Goal: Task Accomplishment & Management: Manage account settings

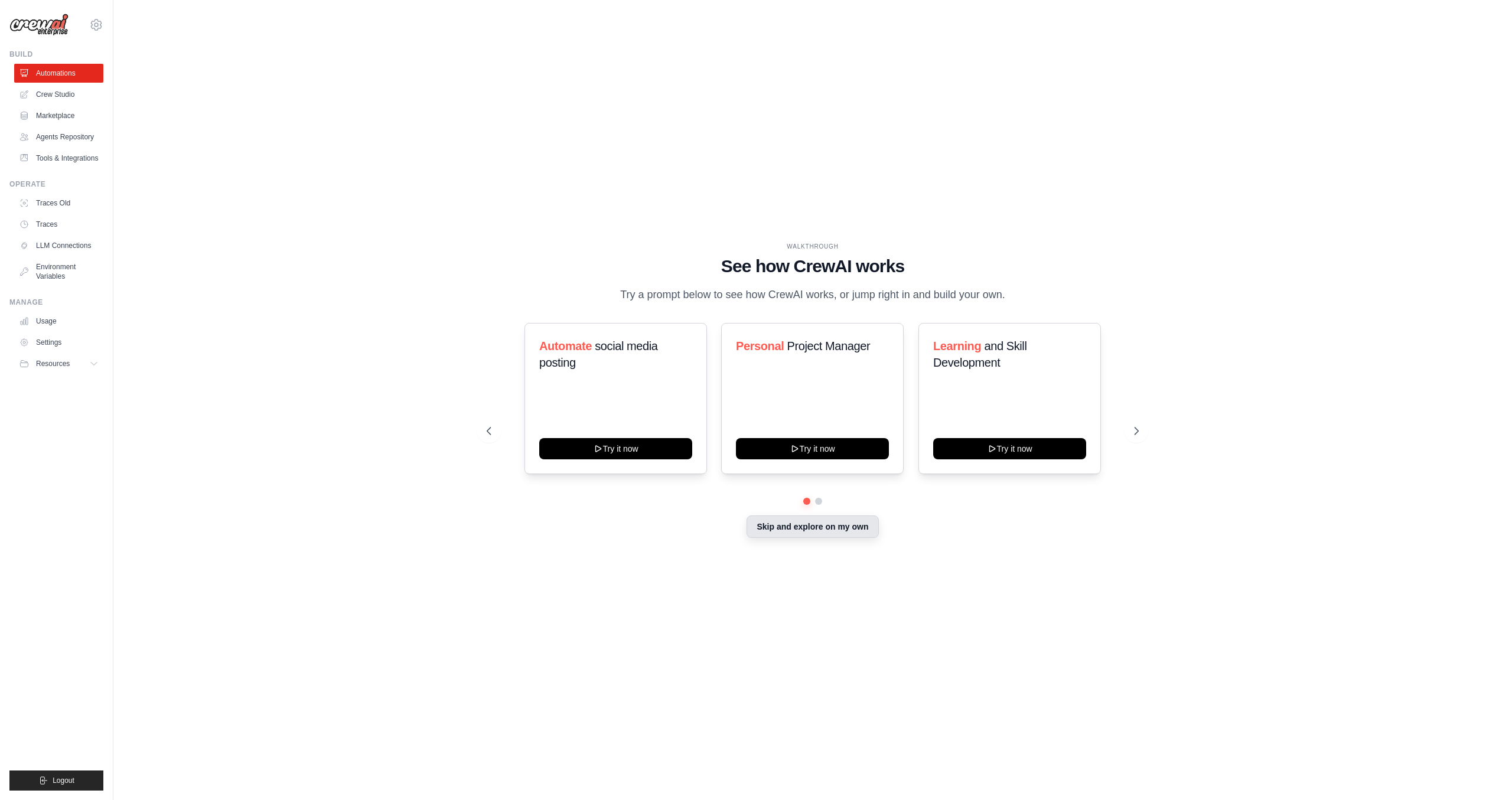
click at [811, 528] on button "Skip and explore on my own" at bounding box center [812, 527] width 132 height 23
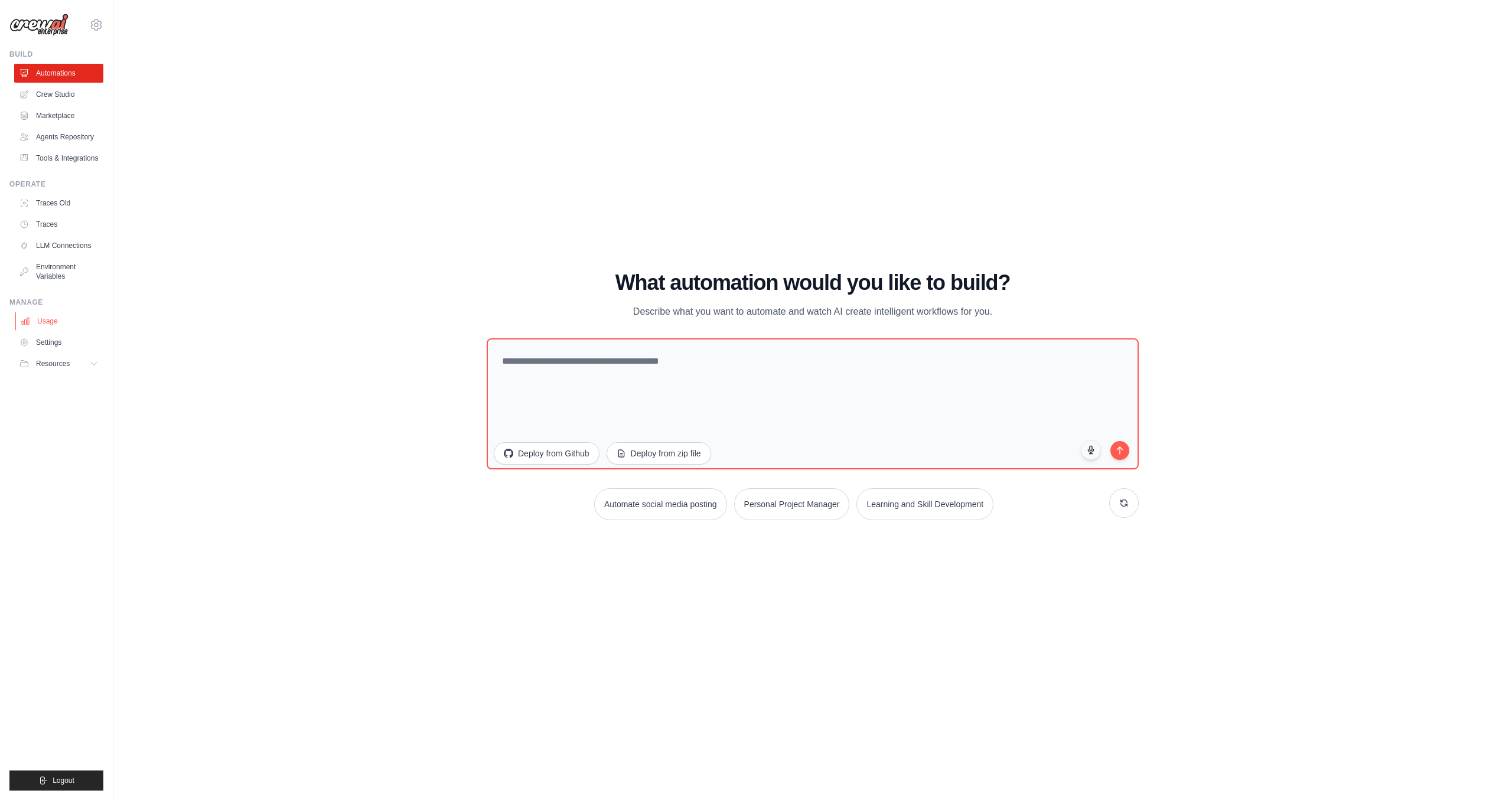
click at [70, 323] on link "Usage" at bounding box center [59, 322] width 89 height 19
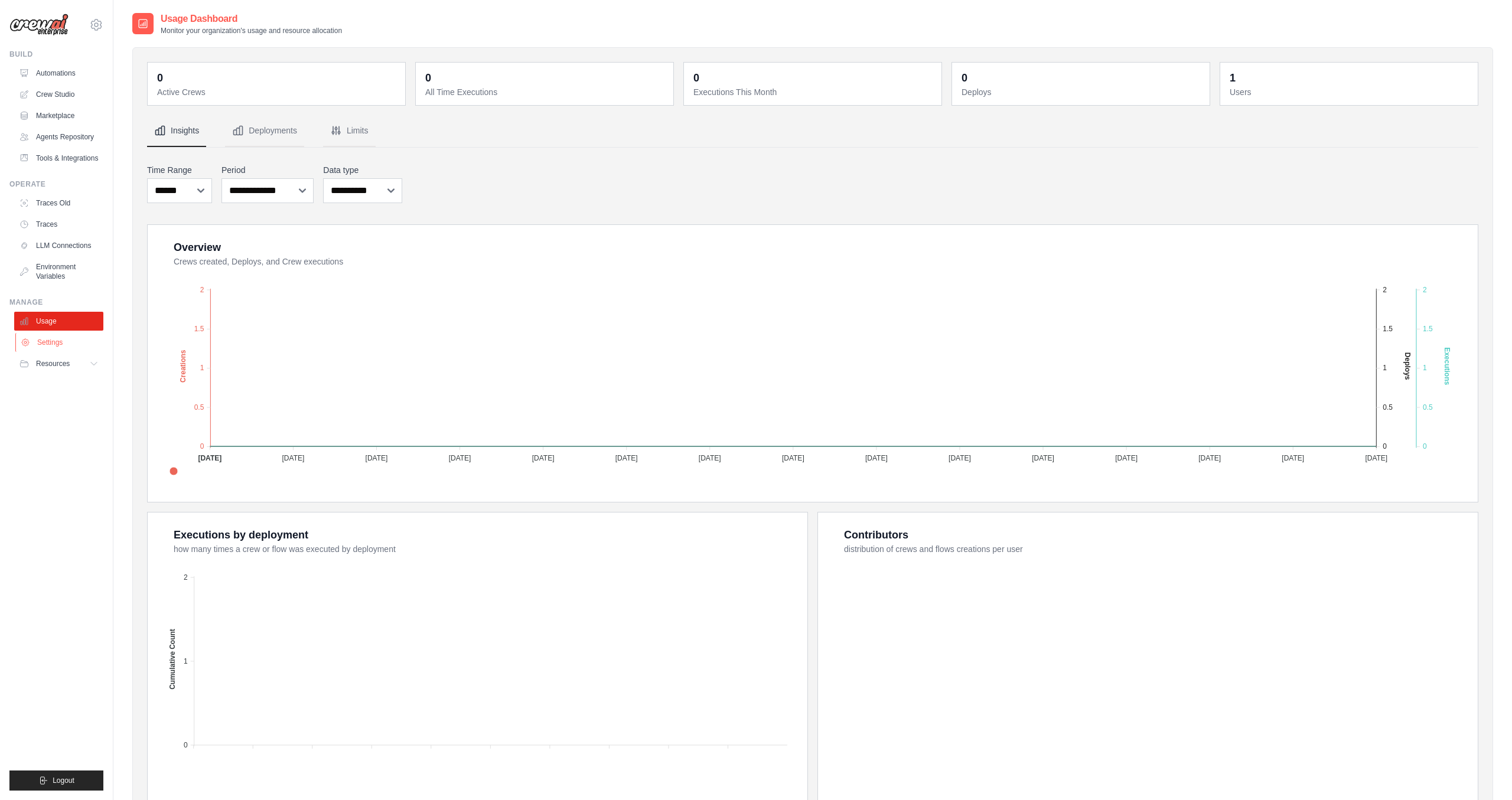
click at [68, 341] on link "Settings" at bounding box center [59, 342] width 89 height 19
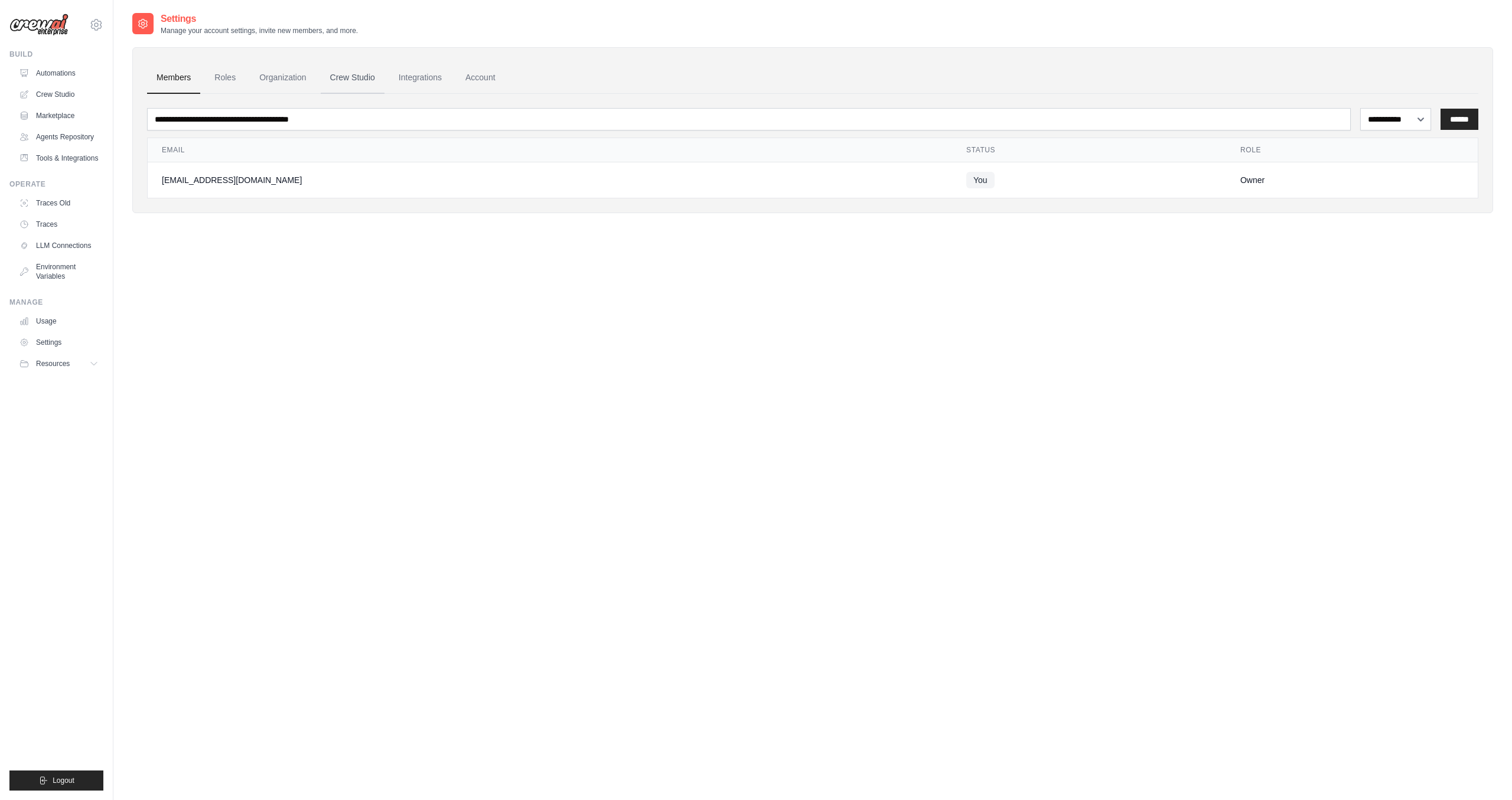
click at [366, 79] on link "Crew Studio" at bounding box center [352, 78] width 64 height 32
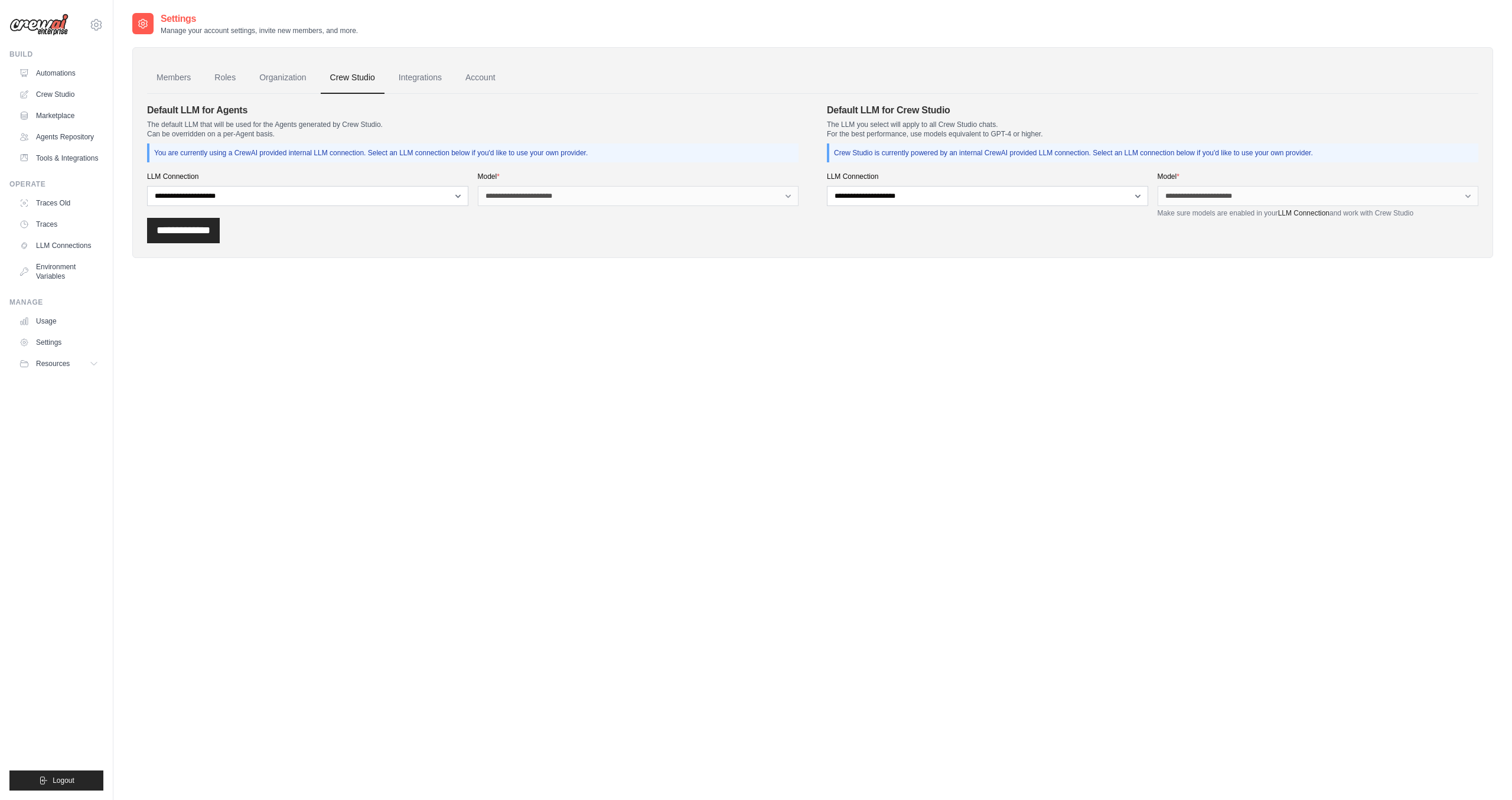
click at [429, 154] on p "You are currently using a CrewAI provided internal LLM connection. Select an LL…" at bounding box center [474, 153] width 640 height 9
click at [456, 139] on div "Default LLM for Agents The default LLM that will be used for the Agents generat…" at bounding box center [472, 133] width 651 height 59
click at [432, 78] on link "Integrations" at bounding box center [420, 78] width 62 height 32
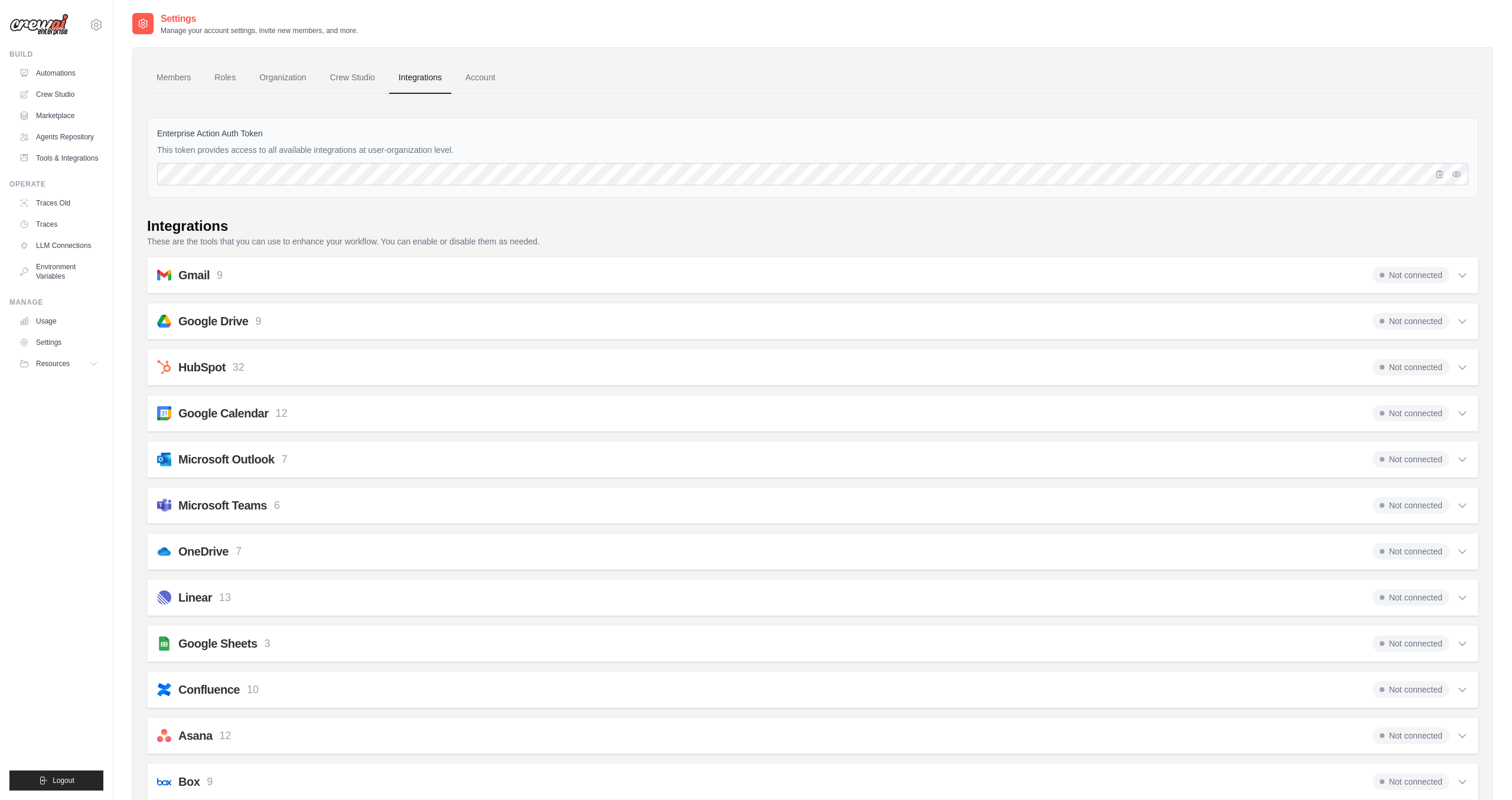
click at [432, 78] on link "Integrations" at bounding box center [420, 78] width 62 height 32
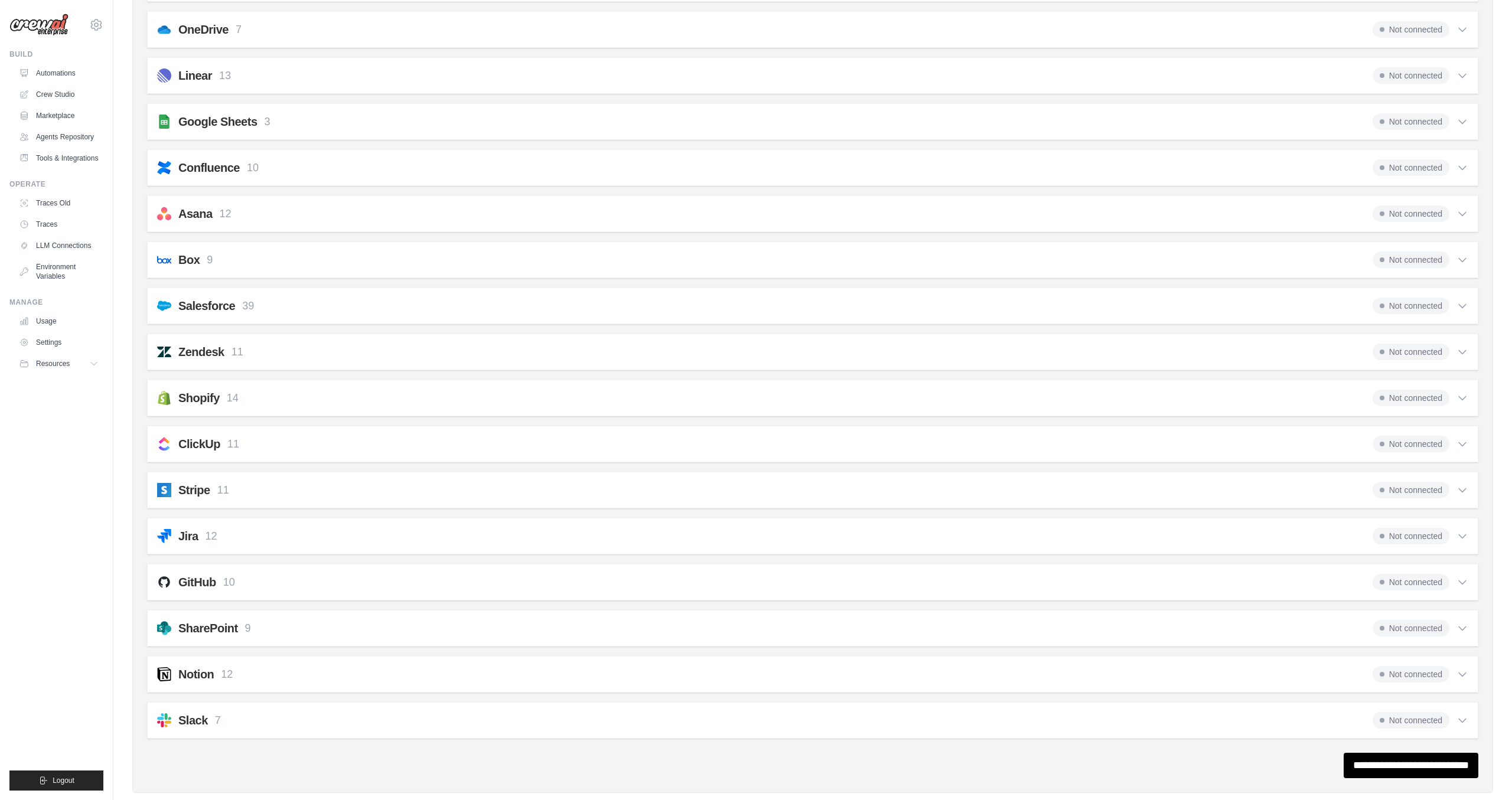
scroll to position [546, 0]
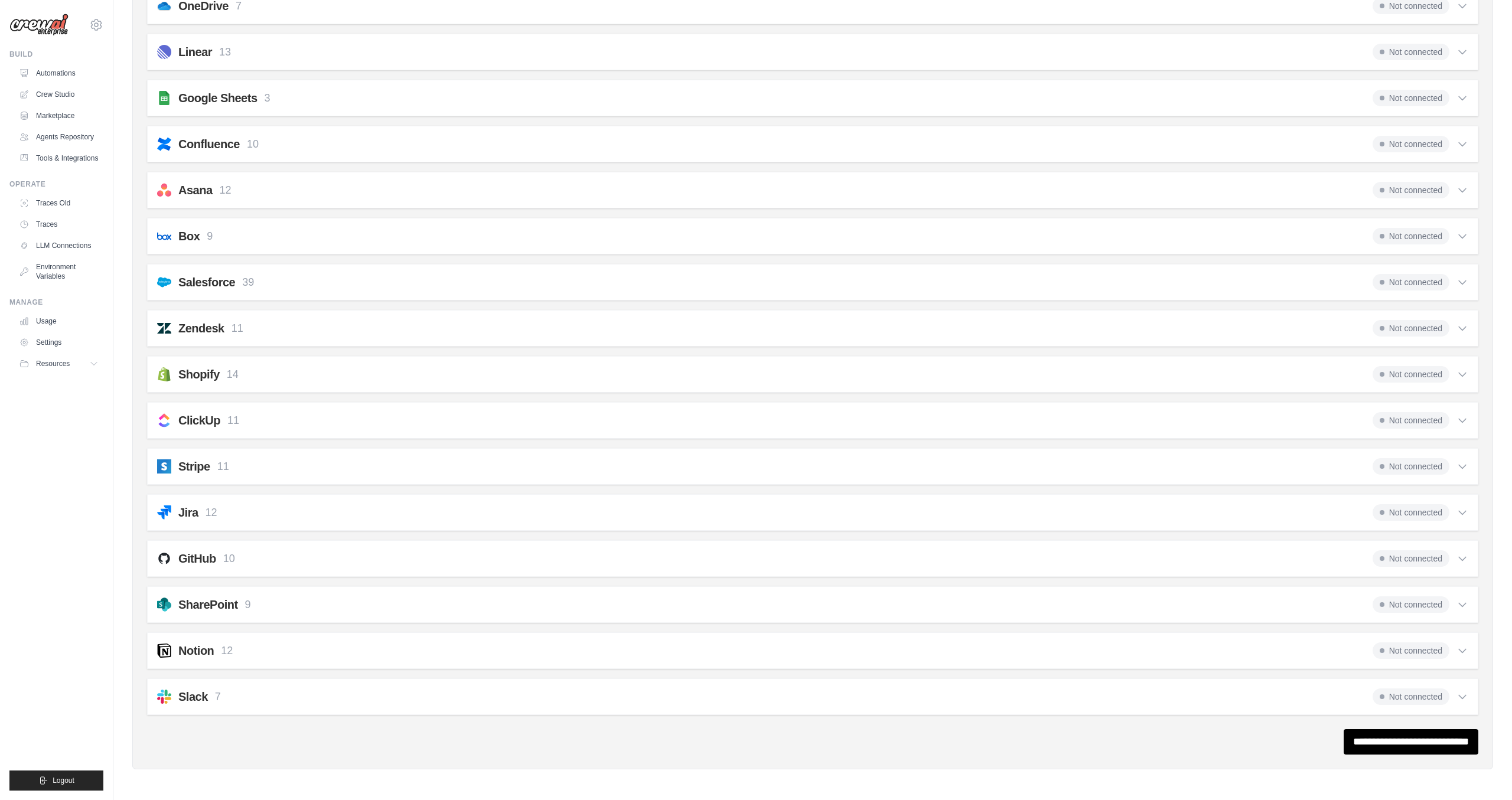
click at [241, 560] on div "GitHub 10 Not connected" at bounding box center [813, 559] width 1311 height 16
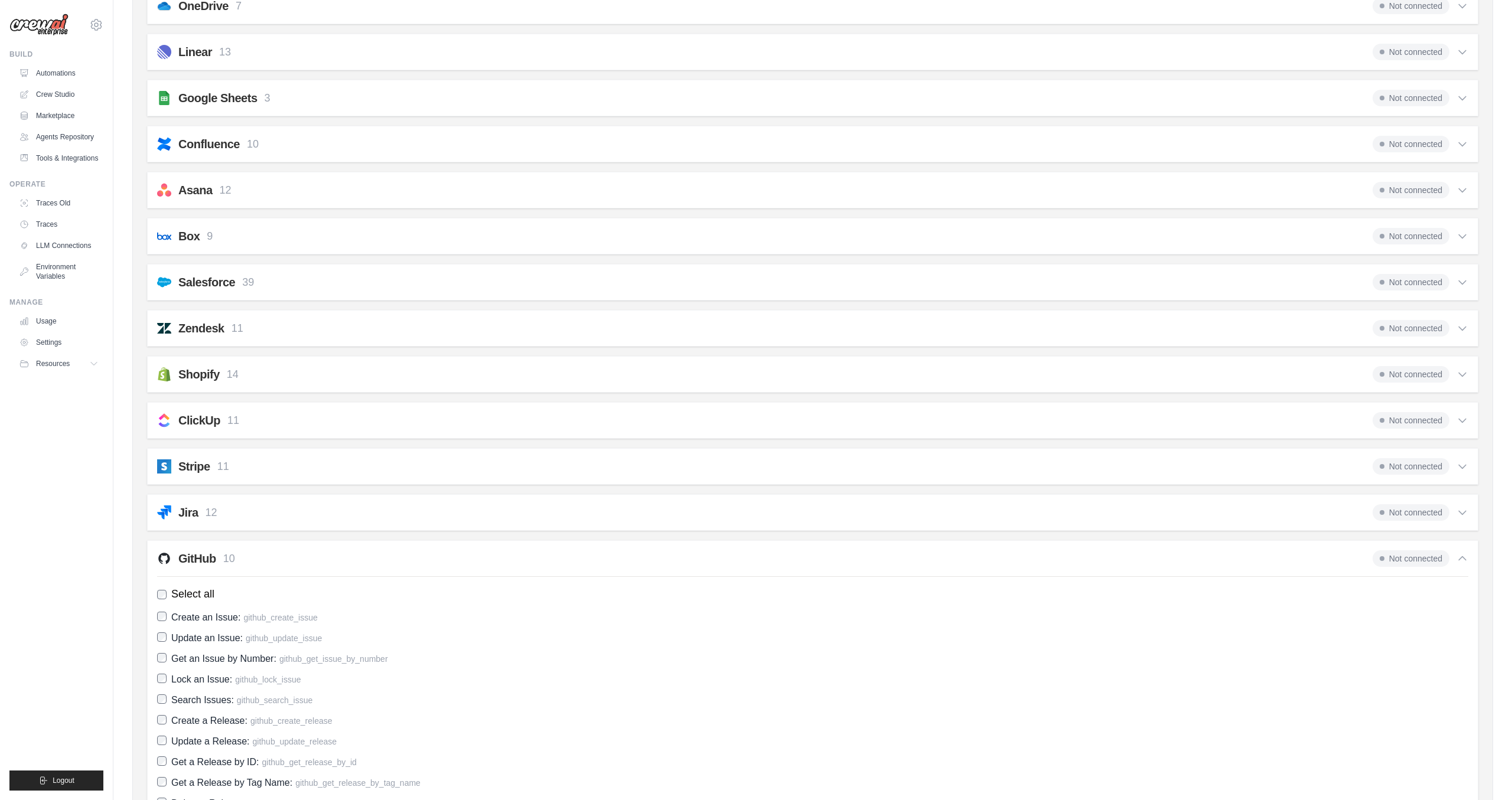
click at [1405, 556] on span "Not connected" at bounding box center [1411, 559] width 77 height 16
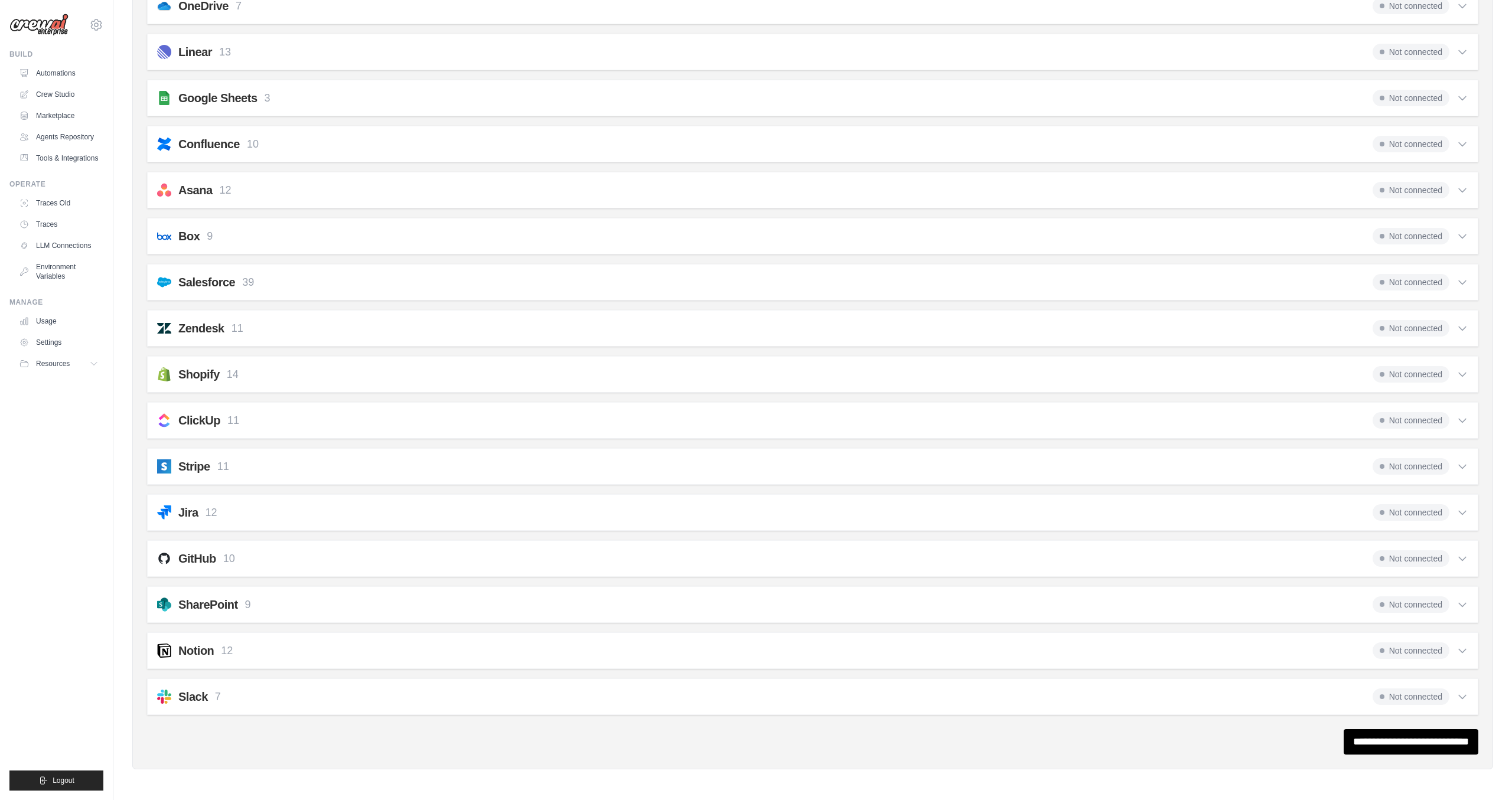
click at [1463, 564] on icon at bounding box center [1462, 559] width 12 height 12
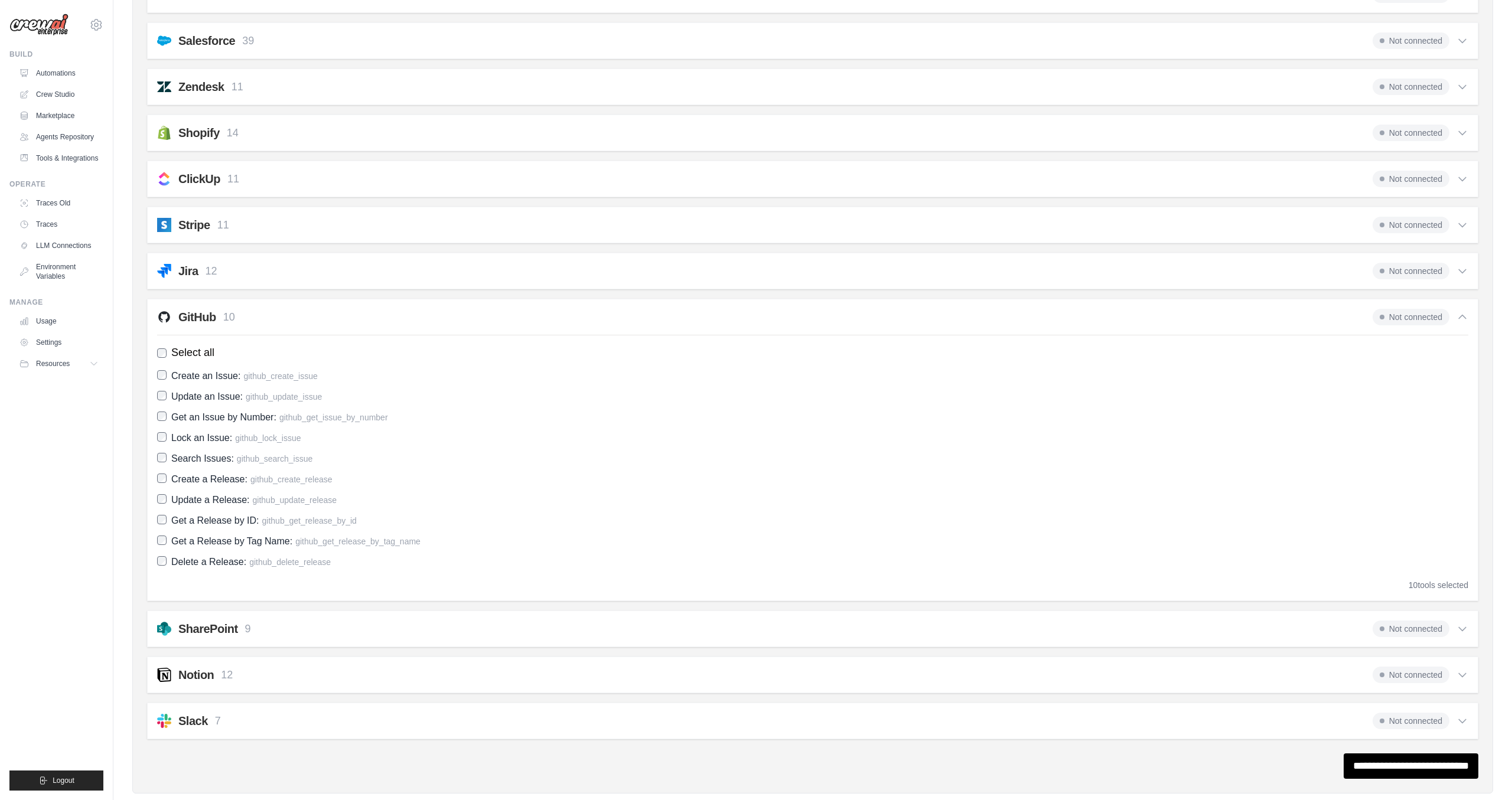
scroll to position [811, 0]
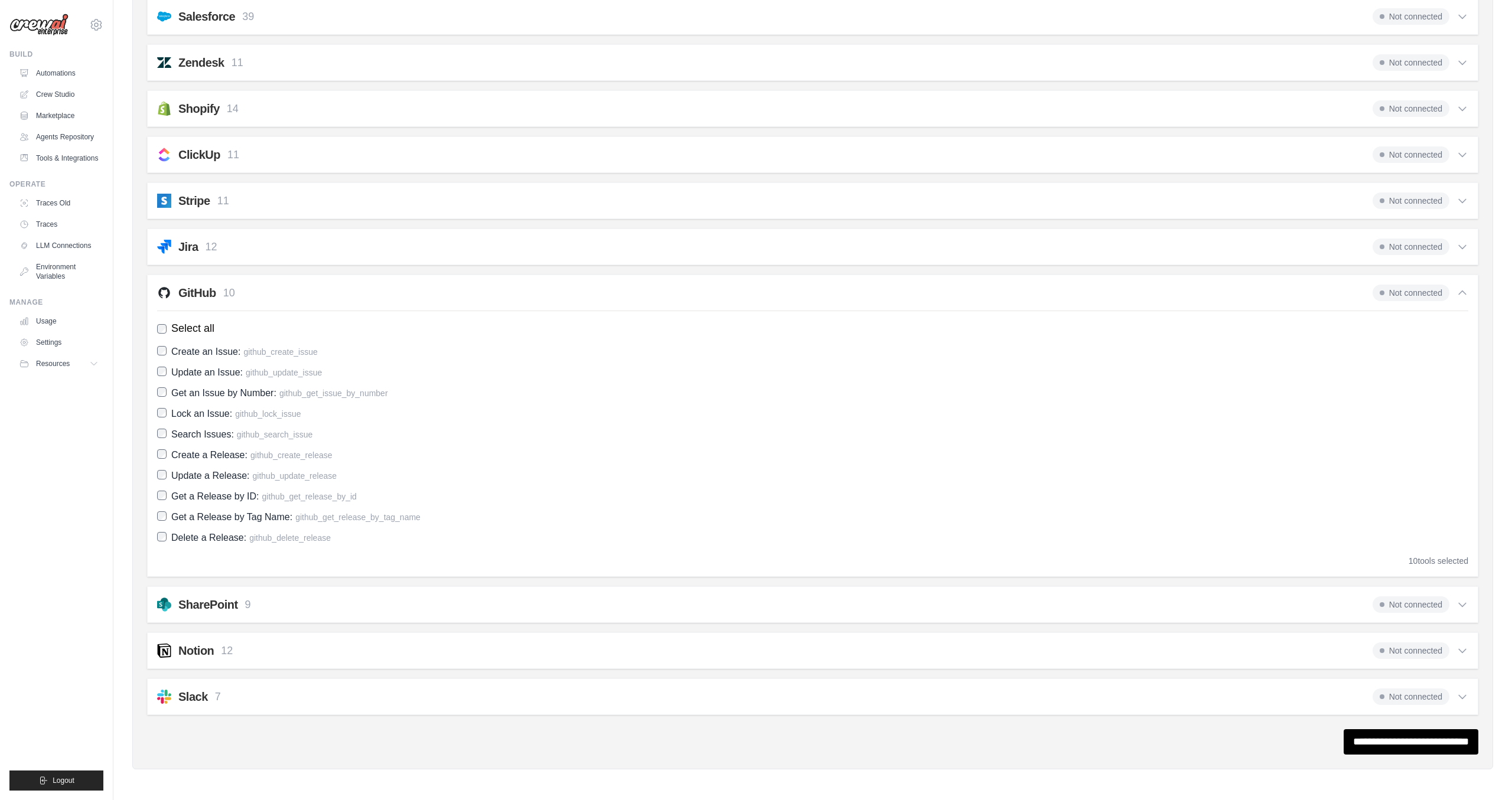
click at [1446, 564] on div "10 tools selected" at bounding box center [1438, 561] width 60 height 12
click at [352, 302] on div "GitHub 10 Not connected Select all Create an Issue: github_create_issue Update …" at bounding box center [813, 426] width 1332 height 303
click at [329, 298] on div "GitHub 10 Not connected" at bounding box center [813, 293] width 1311 height 16
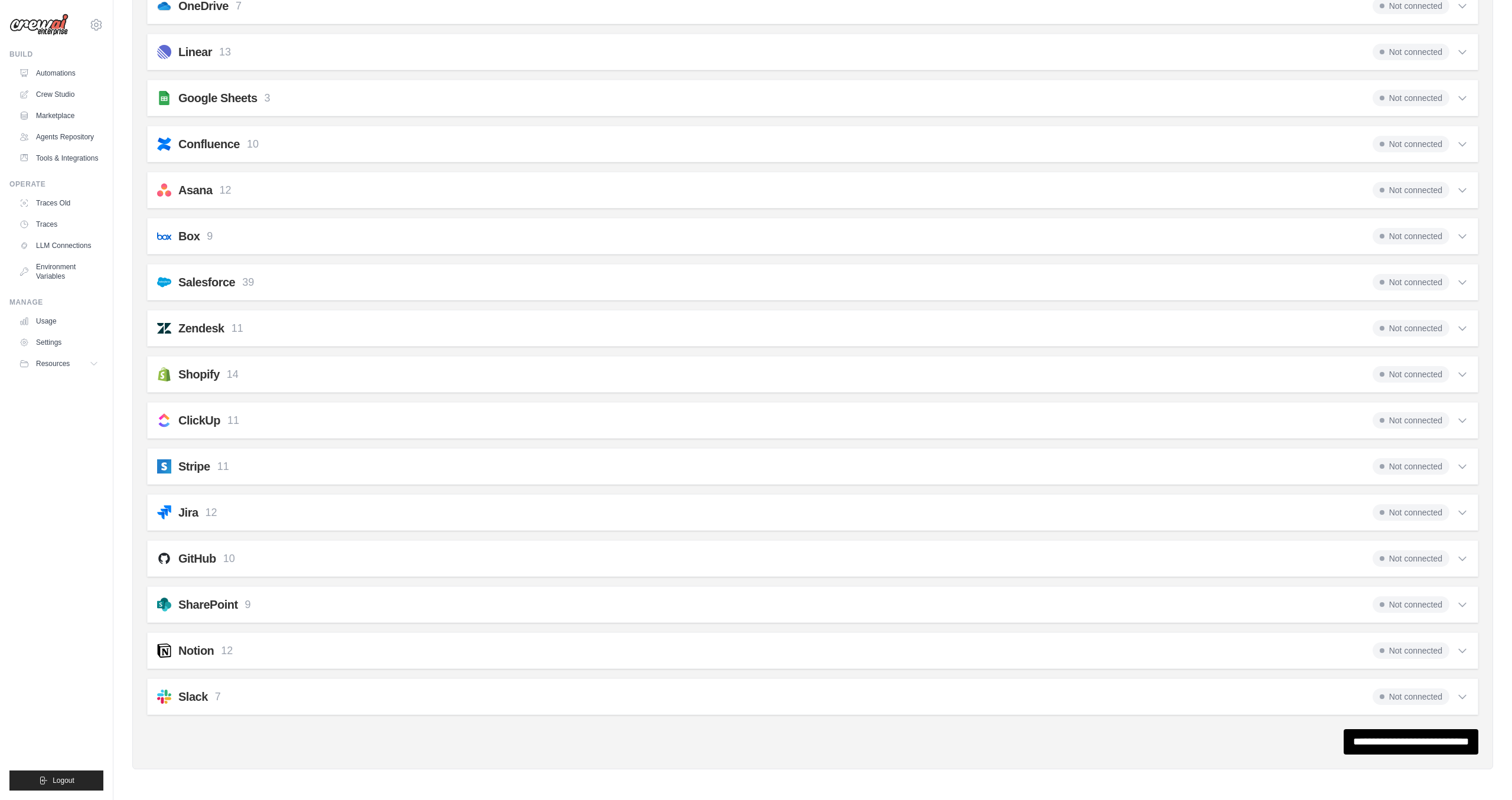
click at [242, 561] on div "GitHub 10 Not connected" at bounding box center [813, 559] width 1311 height 16
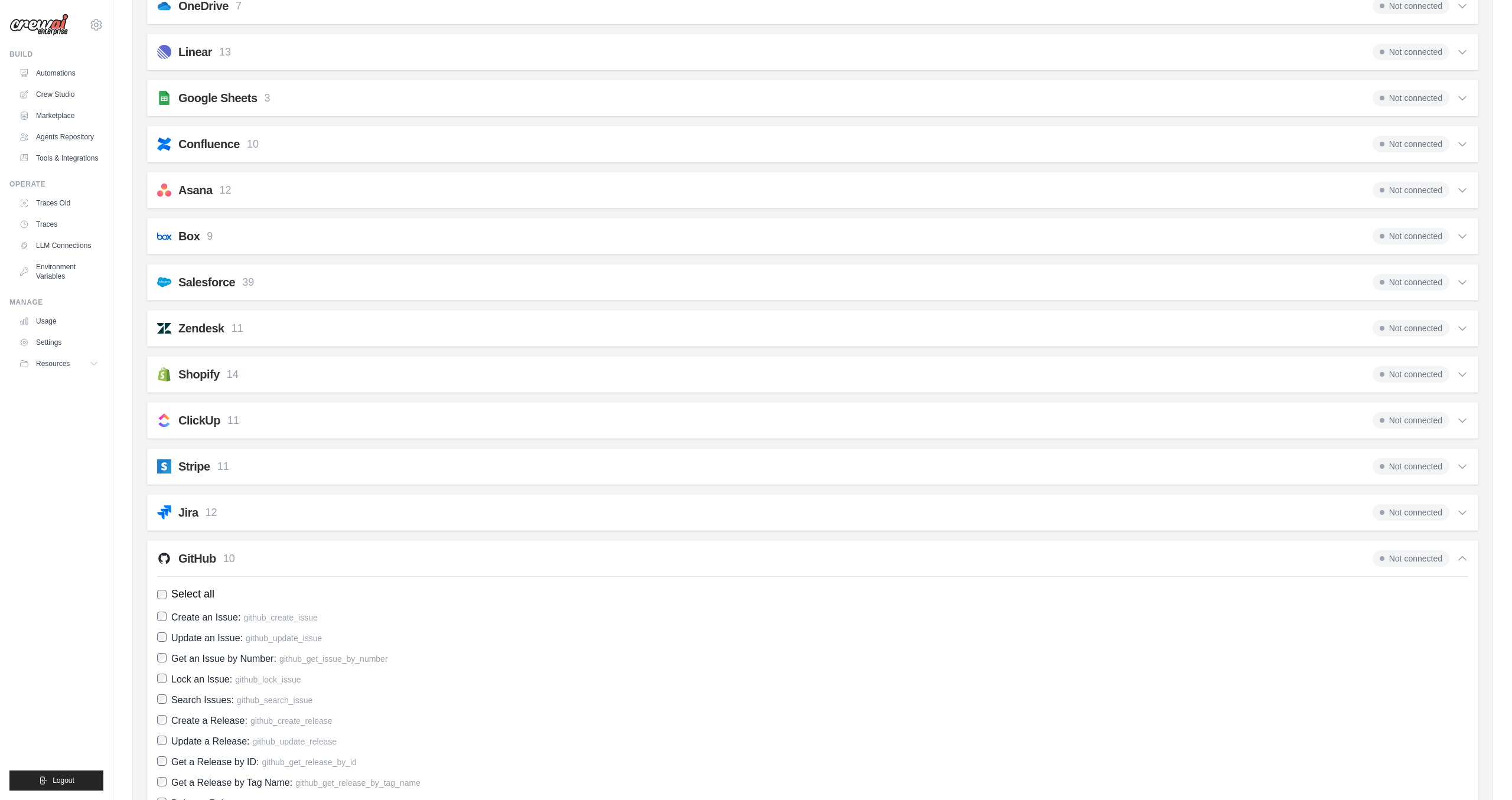
click at [1407, 548] on div "GitHub 10 Not connected Select all Create an Issue: github_create_issue Update …" at bounding box center [813, 692] width 1332 height 303
click at [1407, 565] on span "Not connected" at bounding box center [1411, 559] width 77 height 16
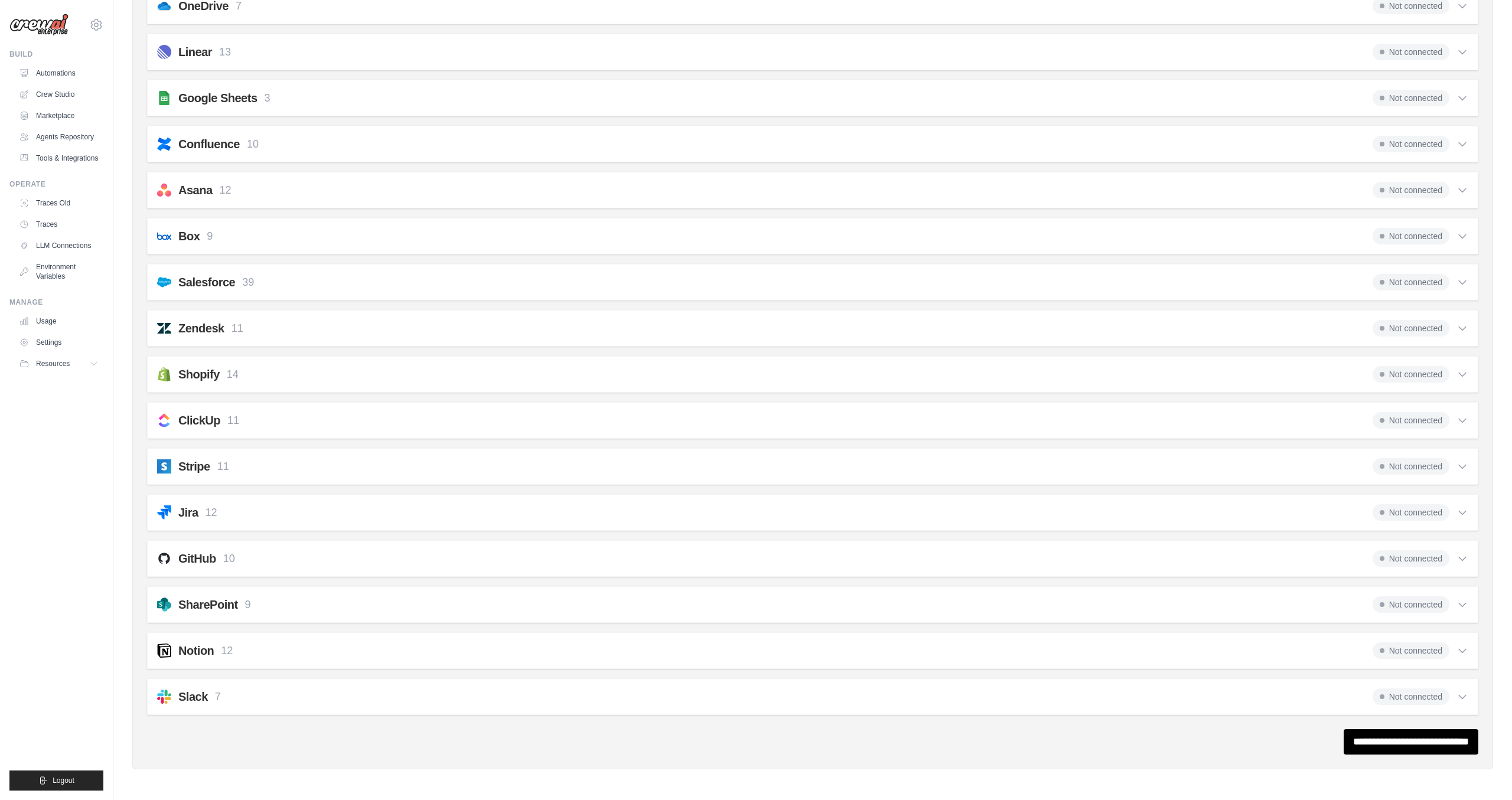
click at [1409, 562] on span "Not connected" at bounding box center [1411, 559] width 77 height 16
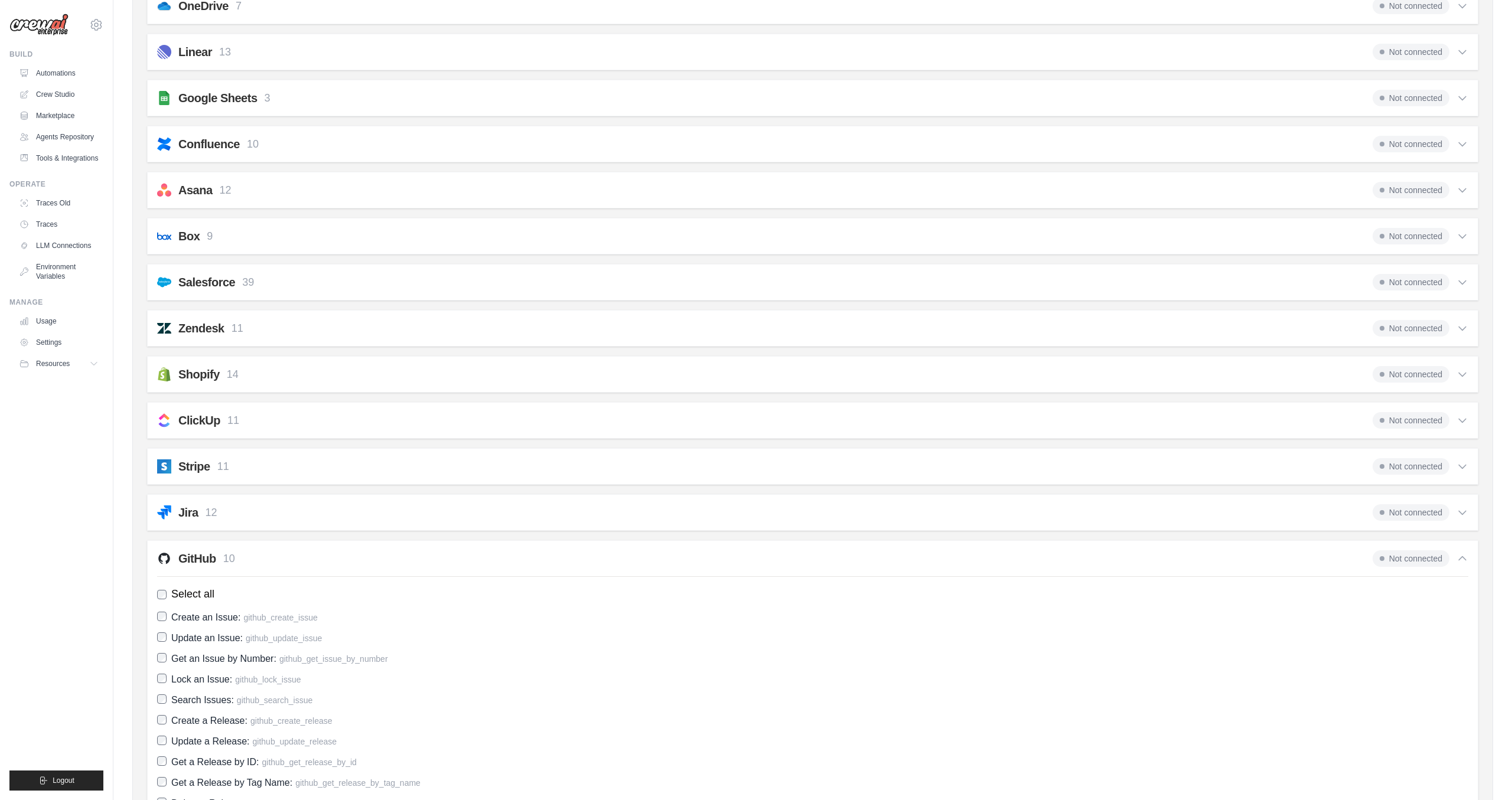
click at [1462, 557] on icon at bounding box center [1462, 559] width 7 height 4
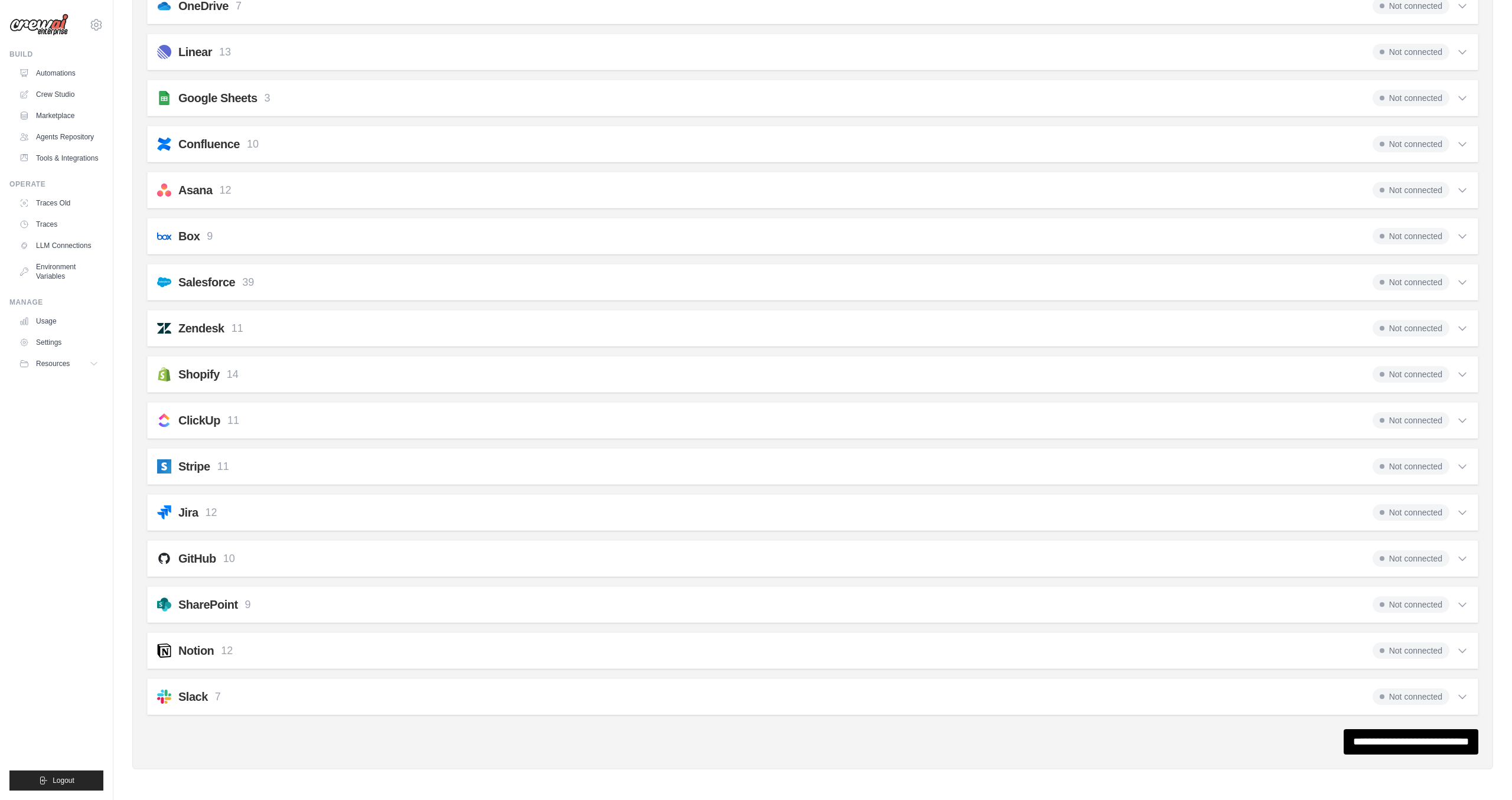
scroll to position [0, 0]
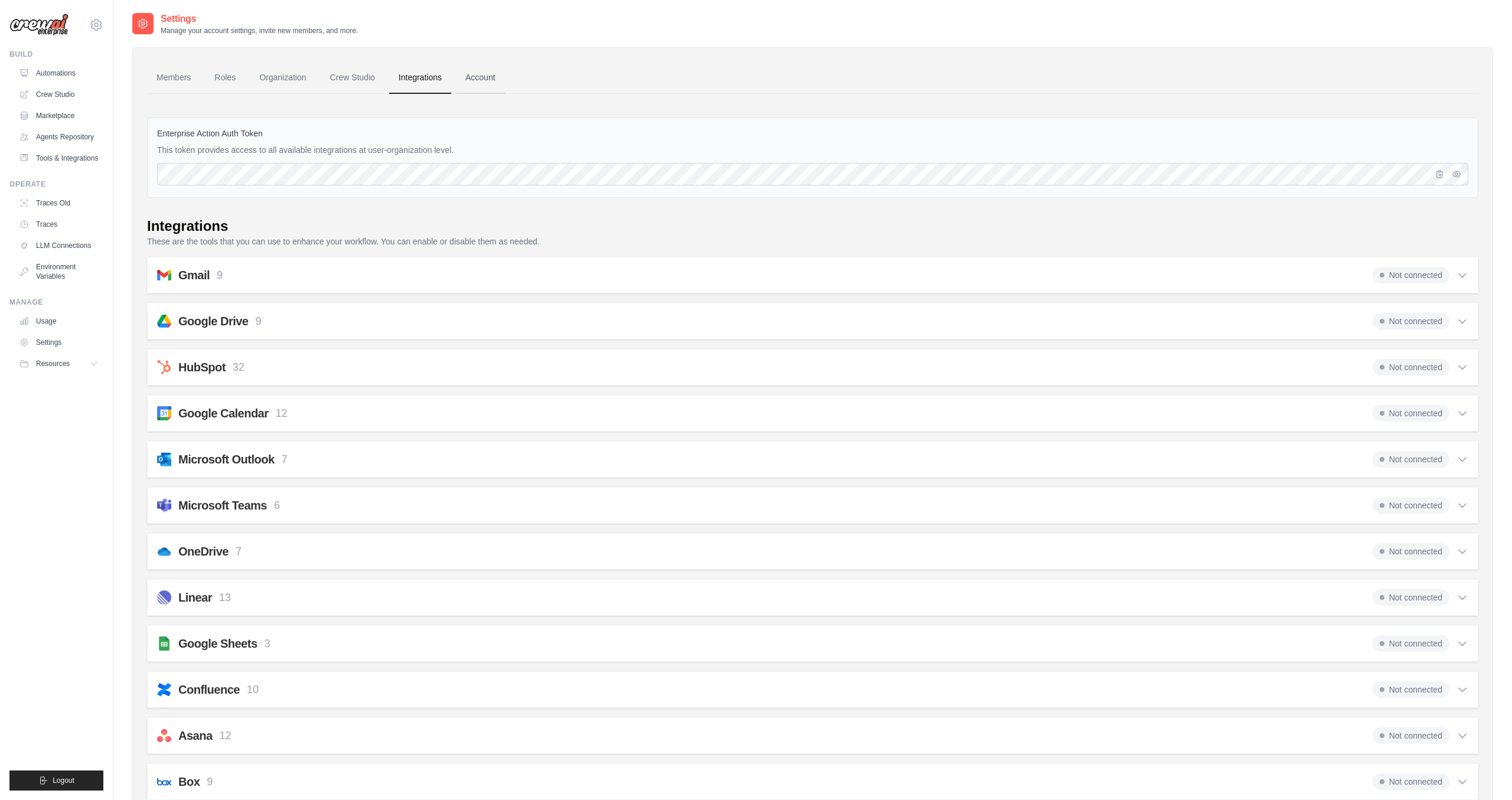
click at [482, 83] on link "Account" at bounding box center [480, 78] width 49 height 32
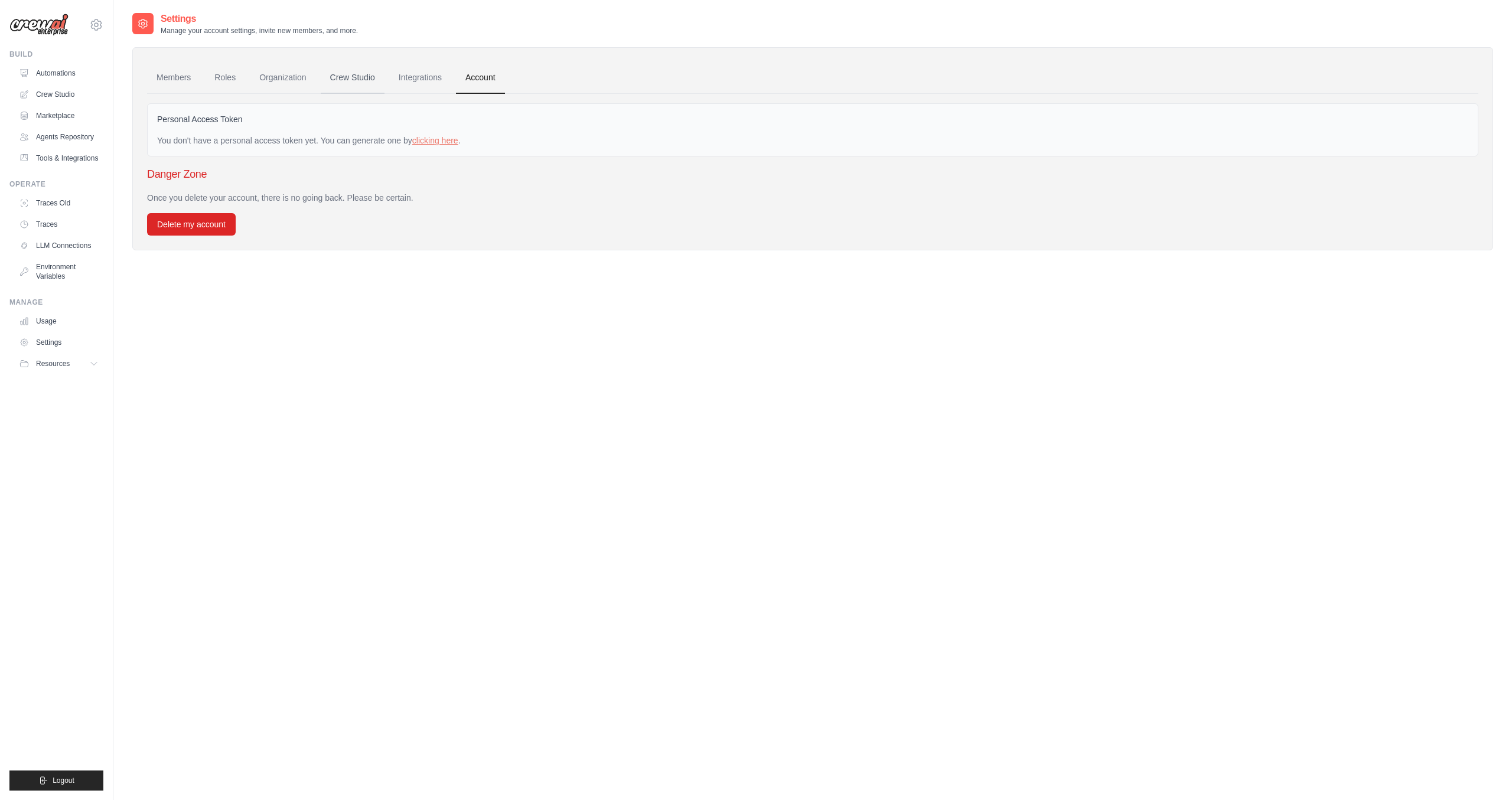
click at [340, 77] on link "Crew Studio" at bounding box center [352, 78] width 64 height 32
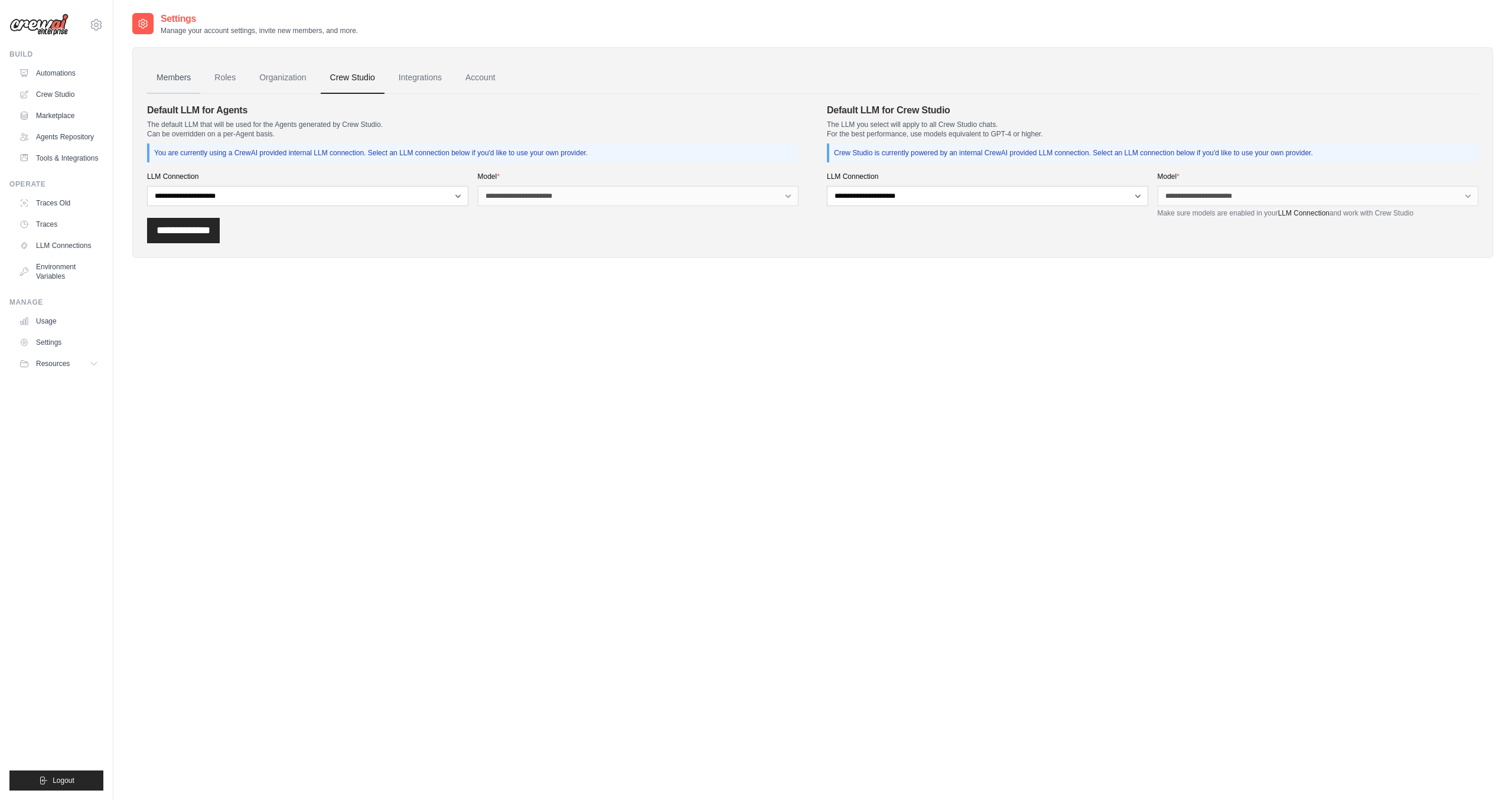
click at [178, 78] on link "Members" at bounding box center [173, 78] width 53 height 32
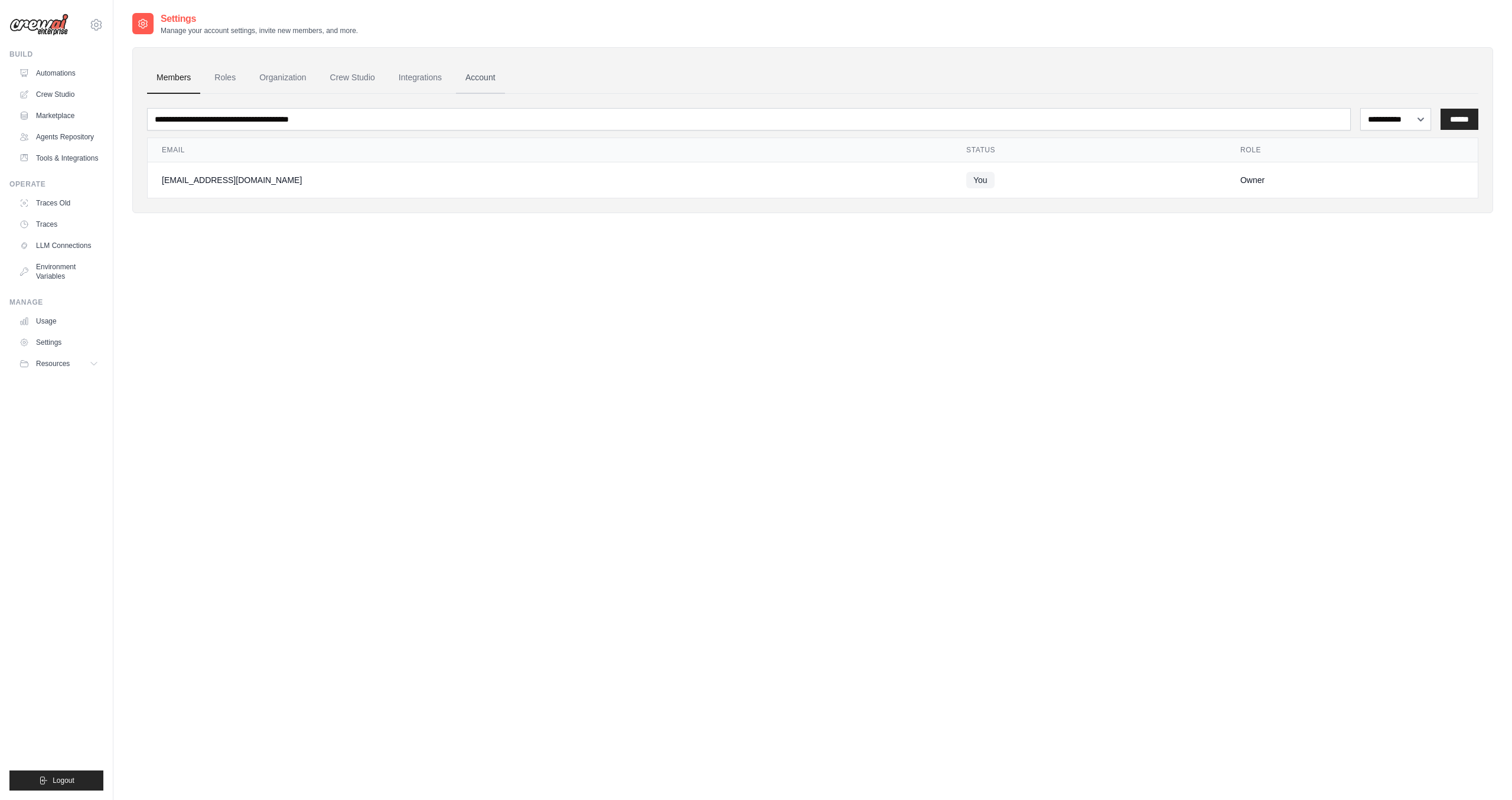
click at [482, 67] on link "Account" at bounding box center [480, 78] width 49 height 32
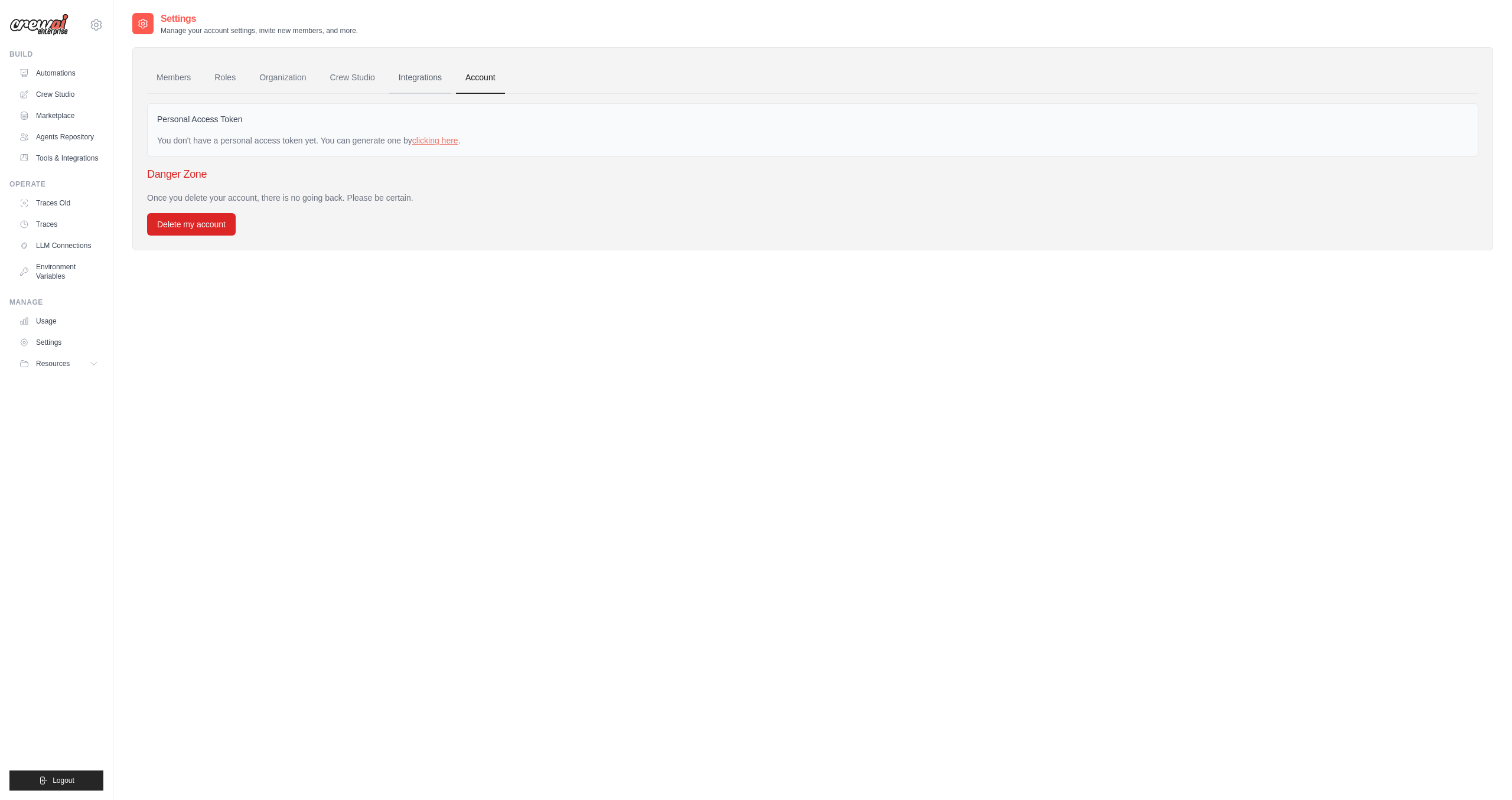
click at [416, 67] on link "Integrations" at bounding box center [420, 78] width 62 height 32
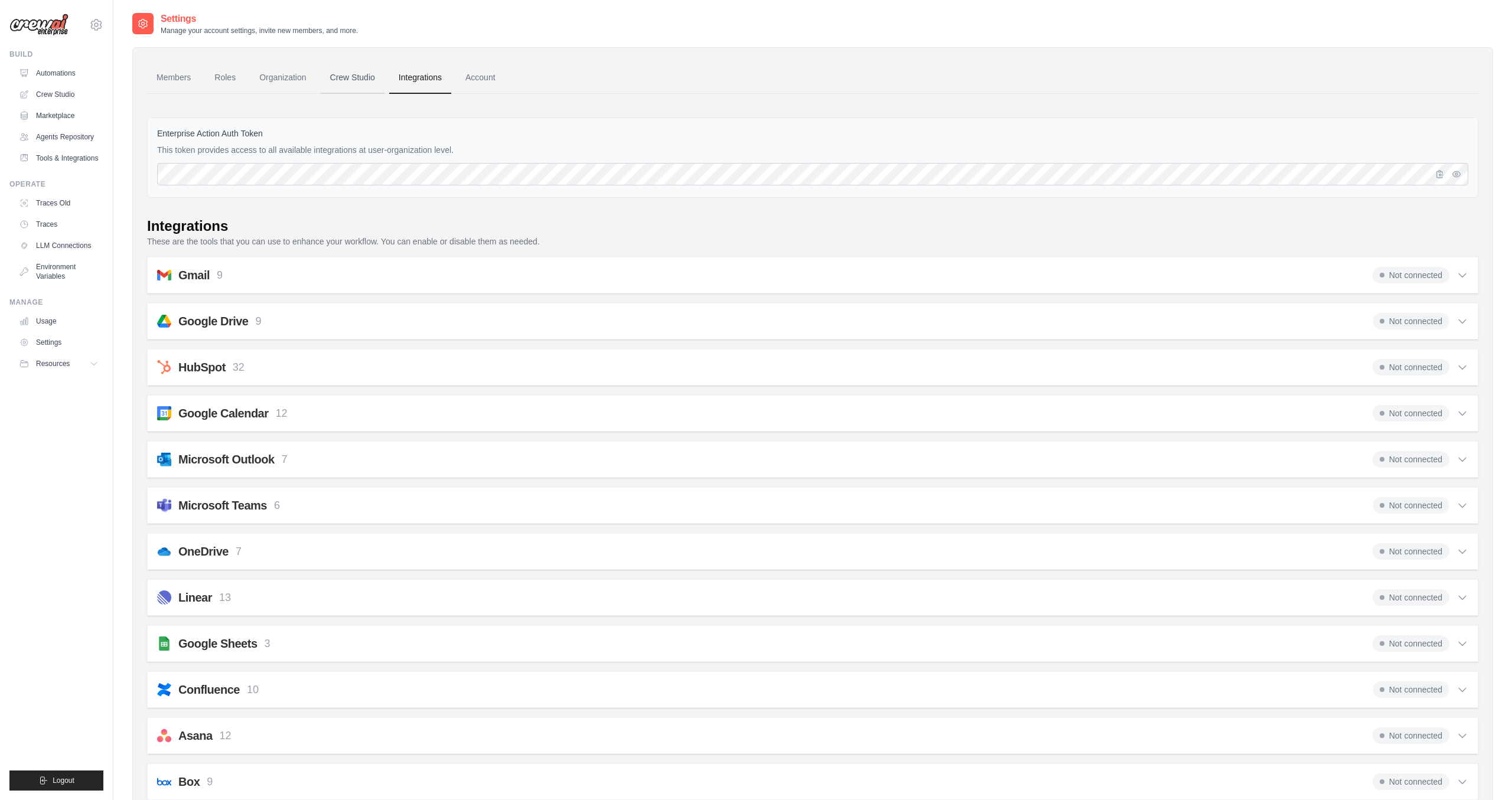
click at [365, 82] on link "Crew Studio" at bounding box center [352, 78] width 64 height 32
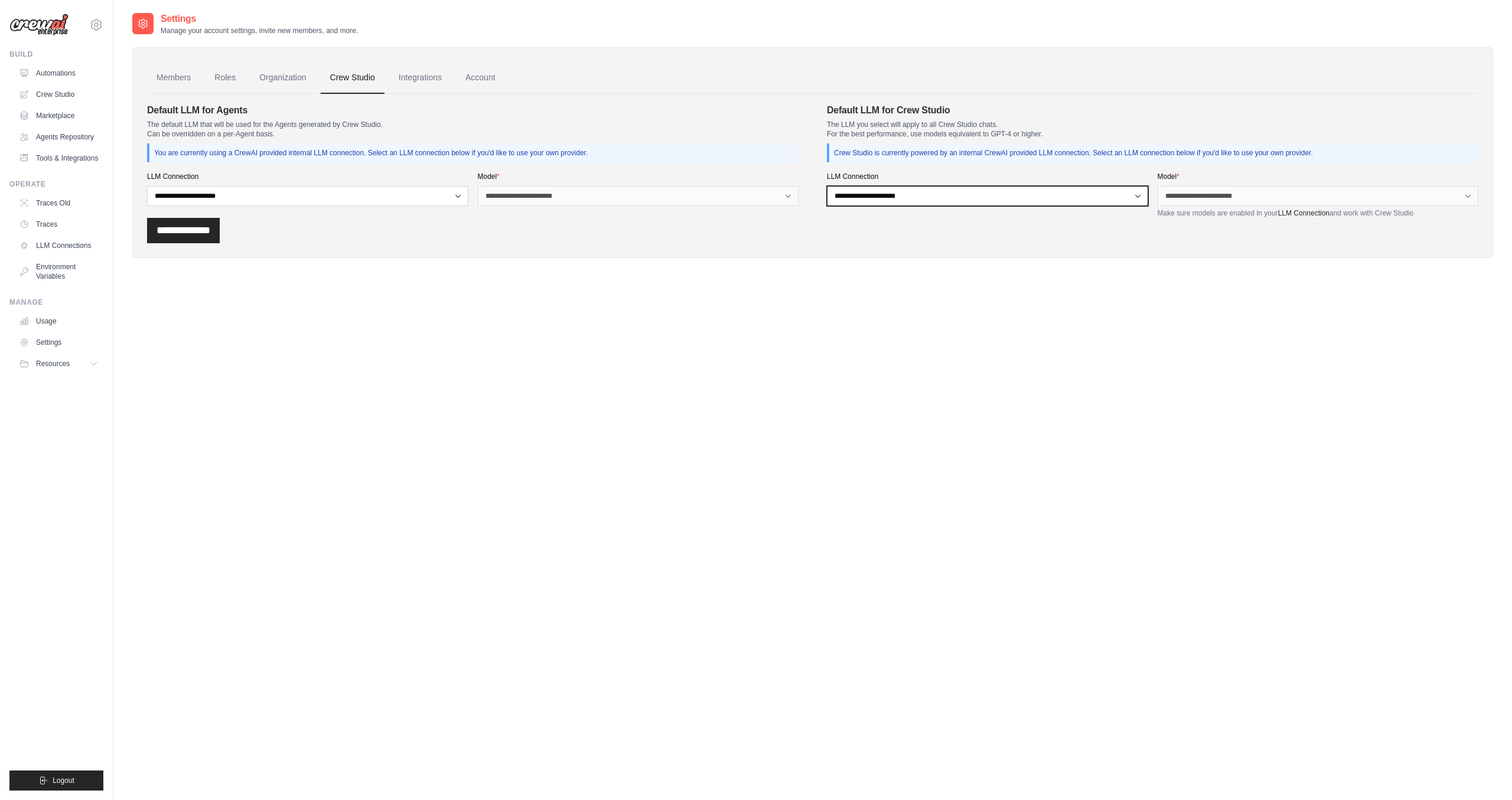
select select "******"
click option "****" at bounding box center [0, 0] width 0 height 0
click at [1158, 186] on select "**********" at bounding box center [1318, 196] width 322 height 20
select select "******"
click option "****" at bounding box center [0, 0] width 0 height 0
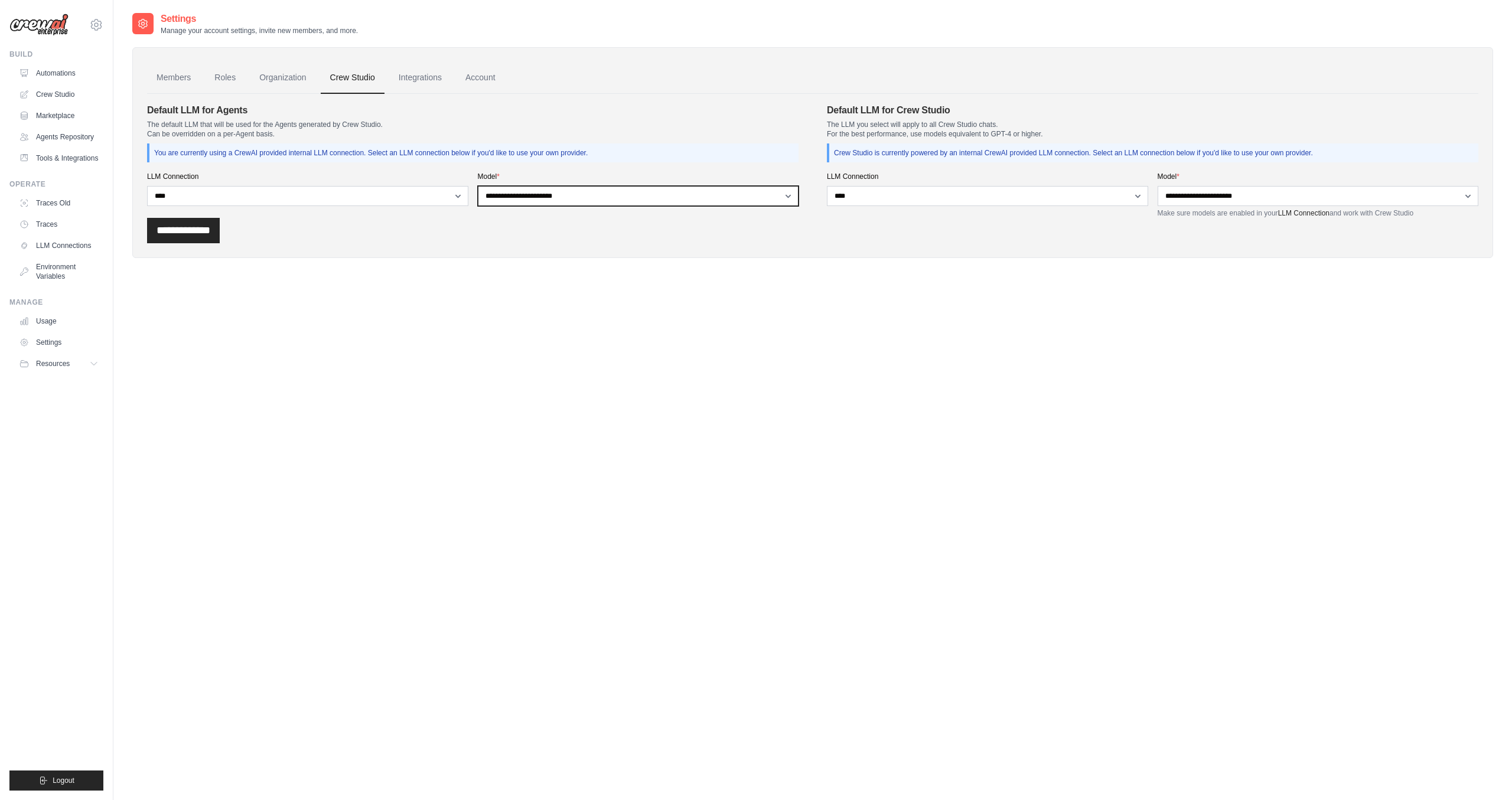
click at [478, 186] on select "**********" at bounding box center [639, 196] width 322 height 20
click at [67, 270] on link "Environment Variables" at bounding box center [59, 271] width 89 height 28
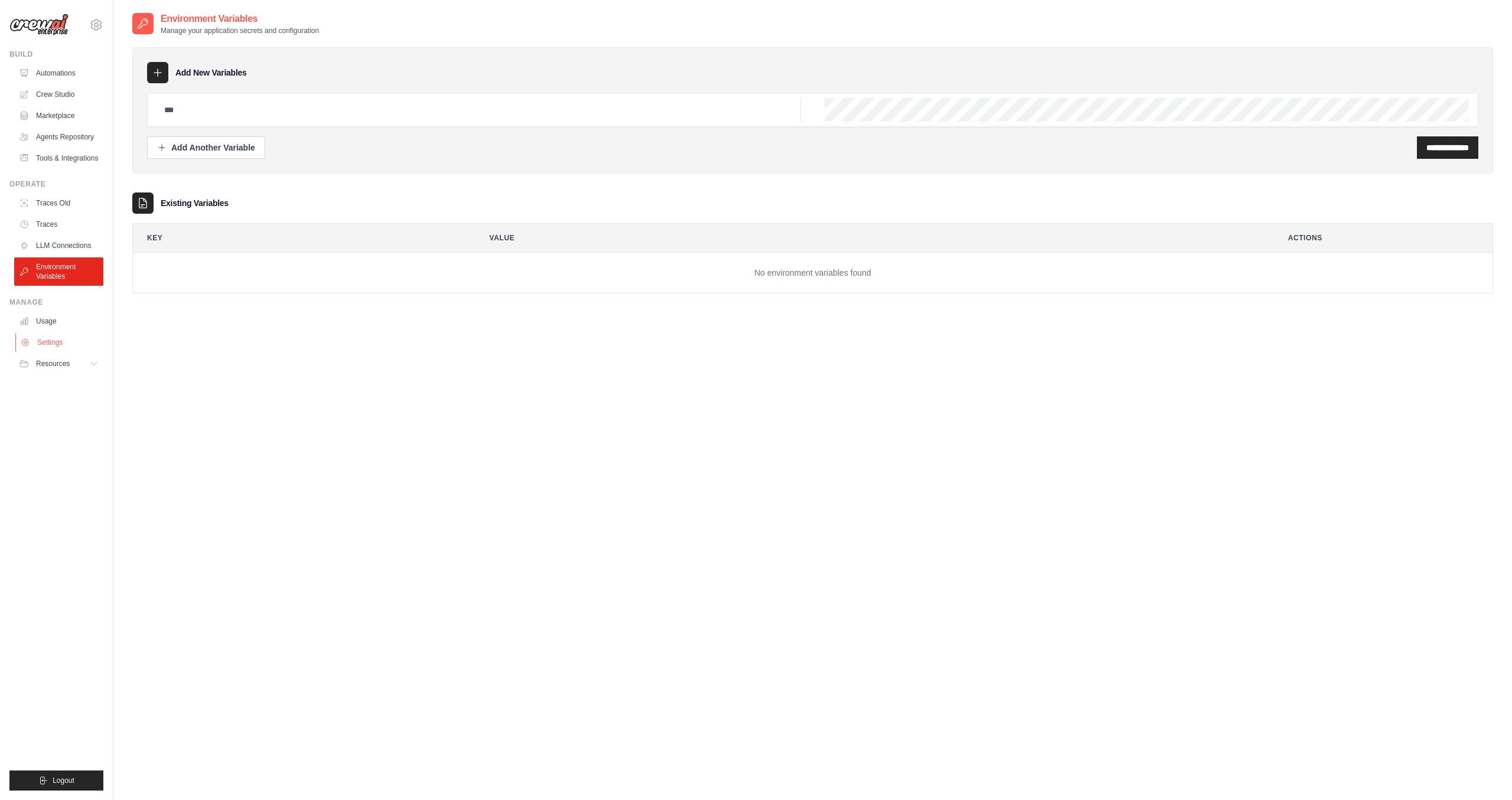
click at [67, 349] on link "Settings" at bounding box center [59, 342] width 89 height 19
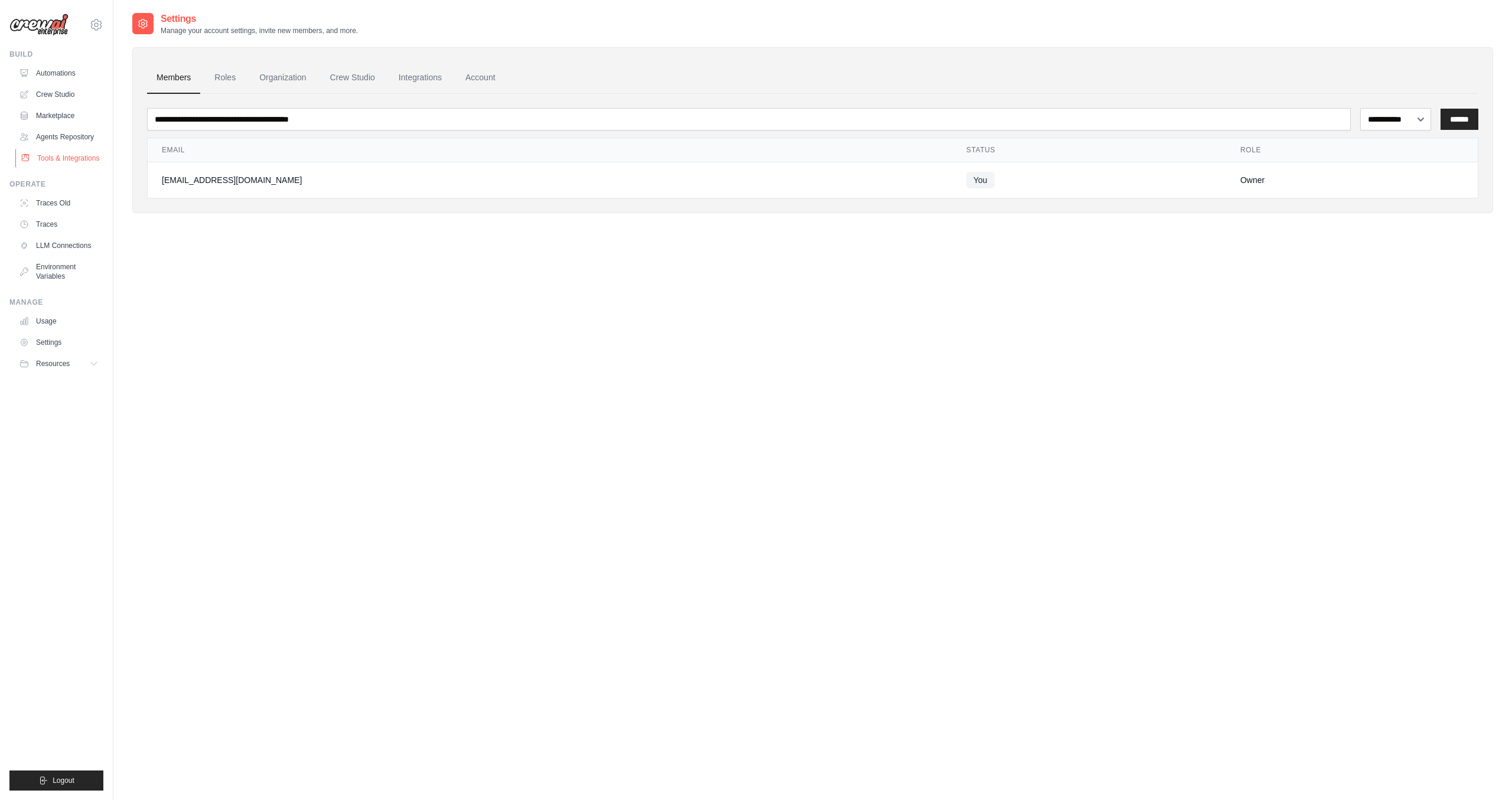
click at [73, 158] on link "Tools & Integrations" at bounding box center [59, 158] width 89 height 19
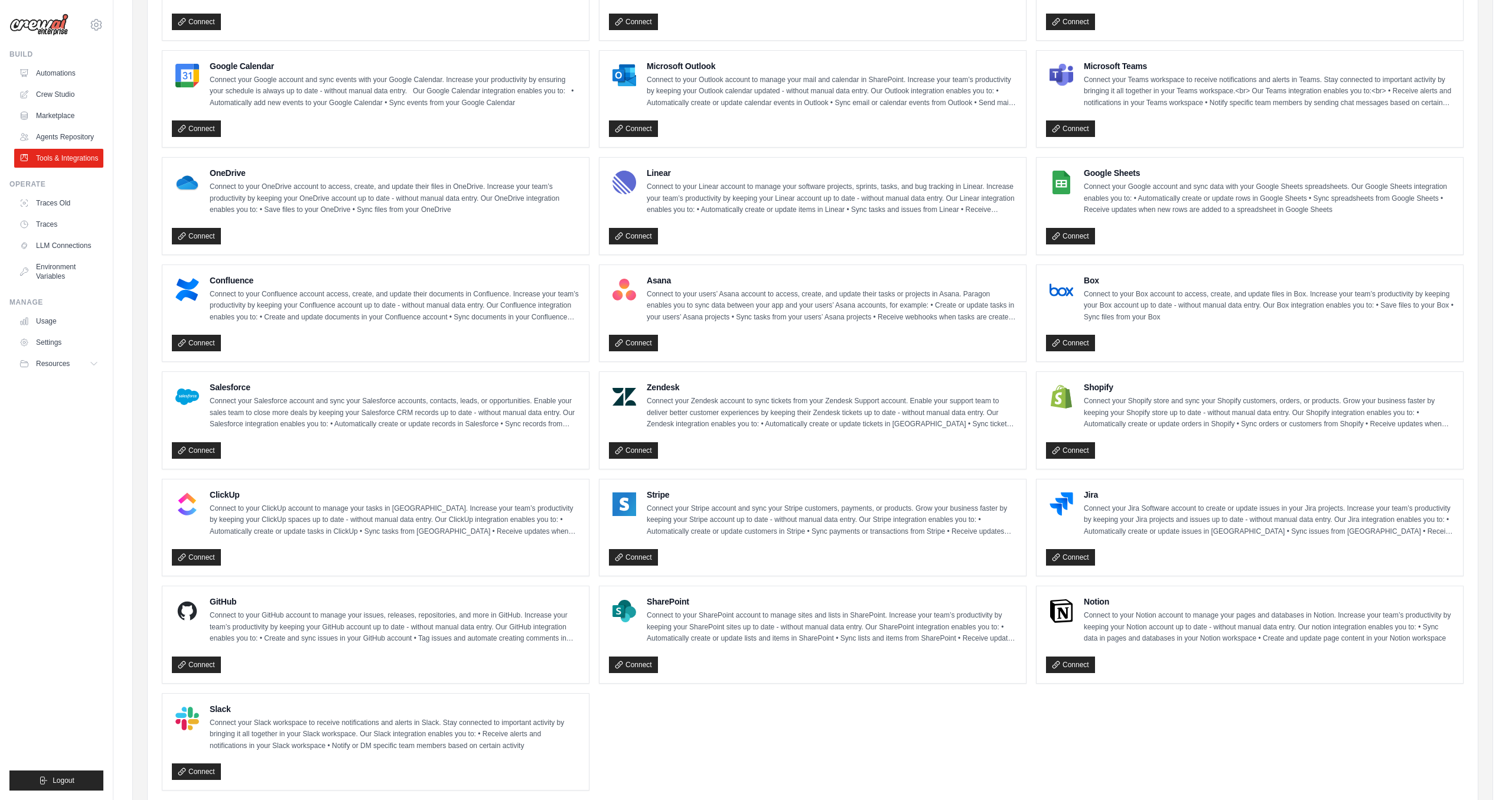
scroll to position [267, 0]
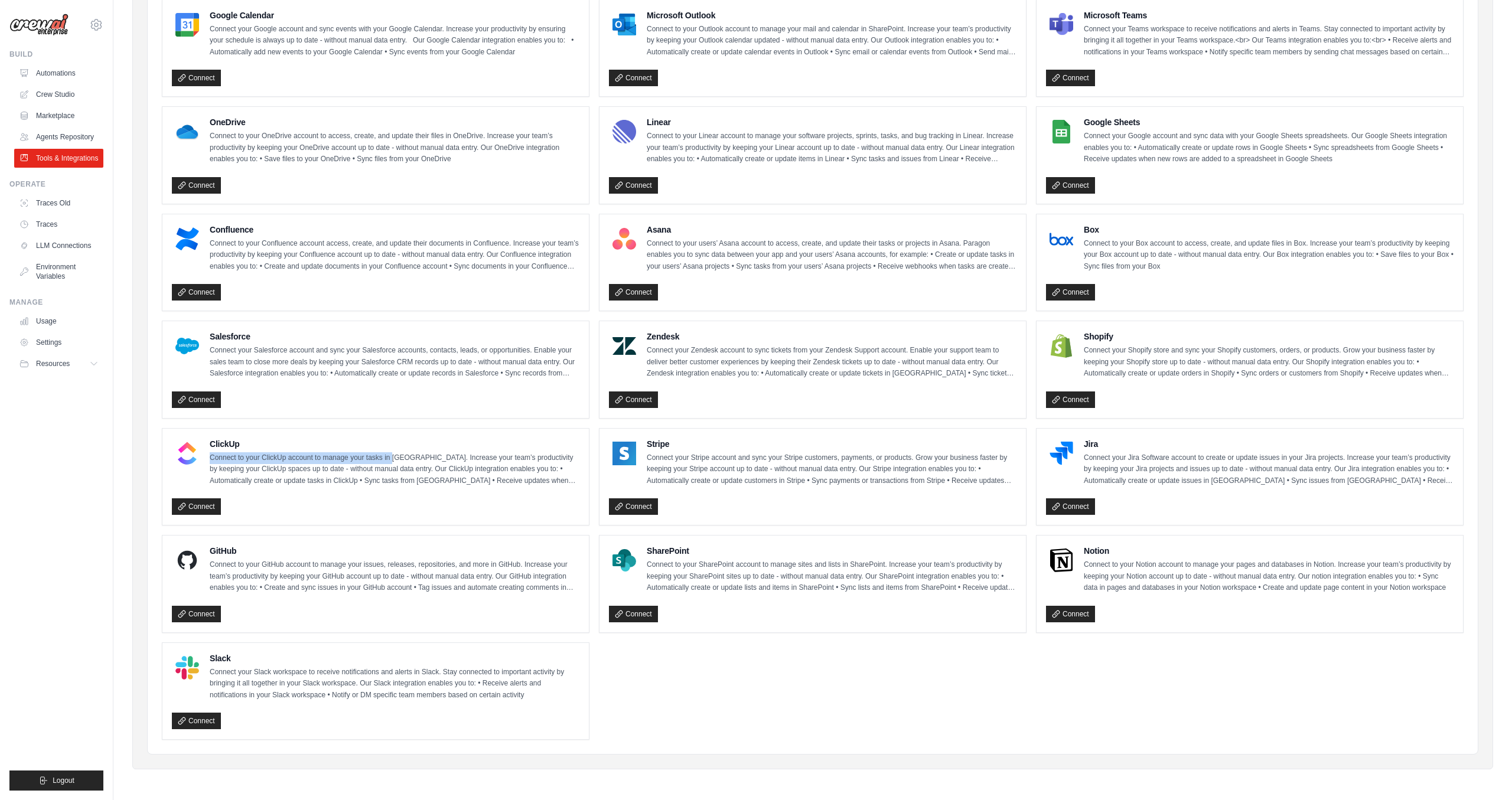
drag, startPoint x: 395, startPoint y: 441, endPoint x: 393, endPoint y: 456, distance: 15.1
click at [393, 456] on div "ClickUp Connect to your ClickUp account to manage your tasks in ClickUp. Increa…" at bounding box center [395, 463] width 369 height 49
click at [198, 612] on link "Connect" at bounding box center [197, 614] width 49 height 16
click at [84, 67] on link "Automations" at bounding box center [59, 73] width 89 height 19
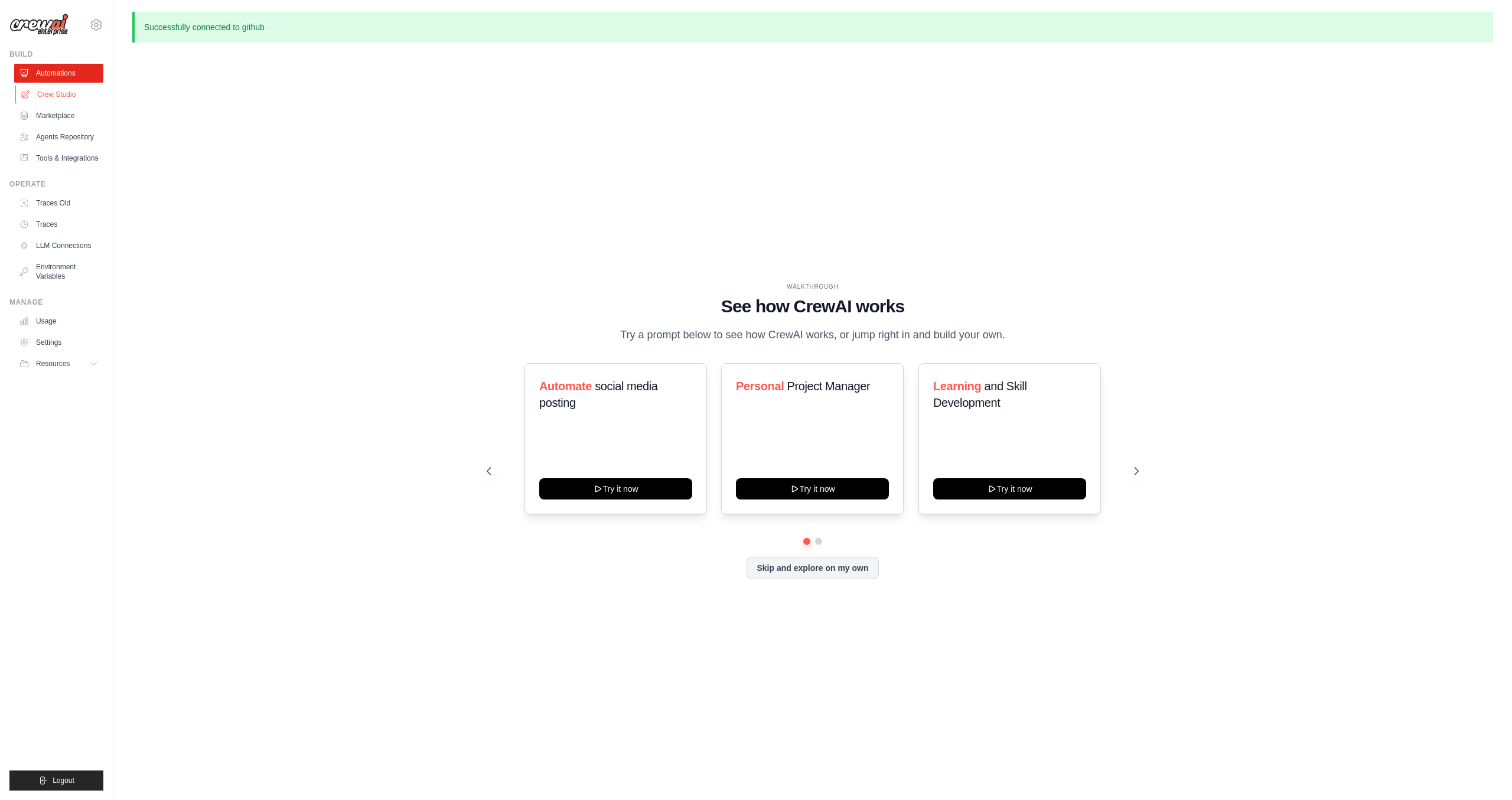
click at [70, 93] on link "Crew Studio" at bounding box center [59, 95] width 89 height 19
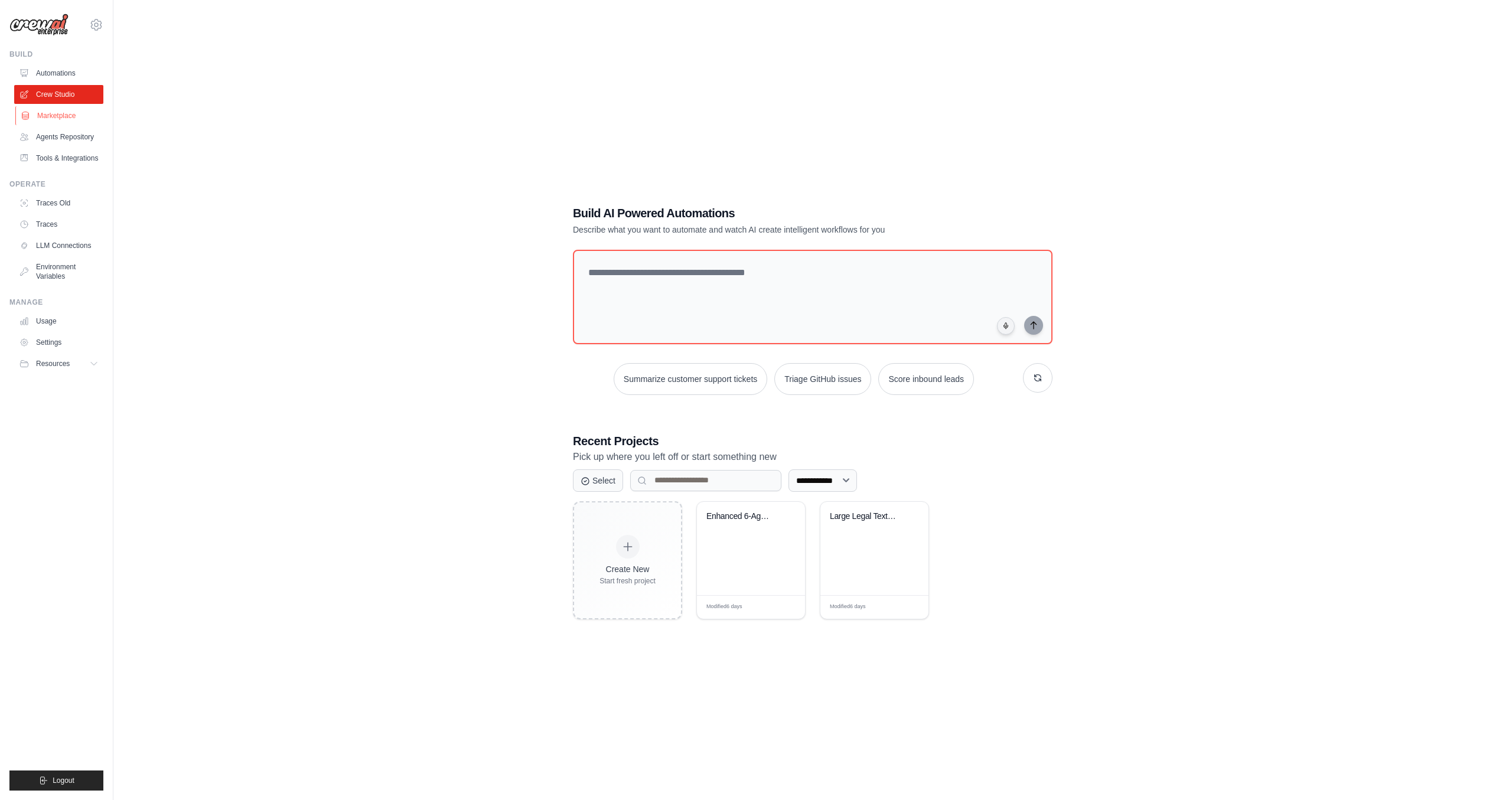
click at [61, 110] on link "Marketplace" at bounding box center [59, 116] width 89 height 19
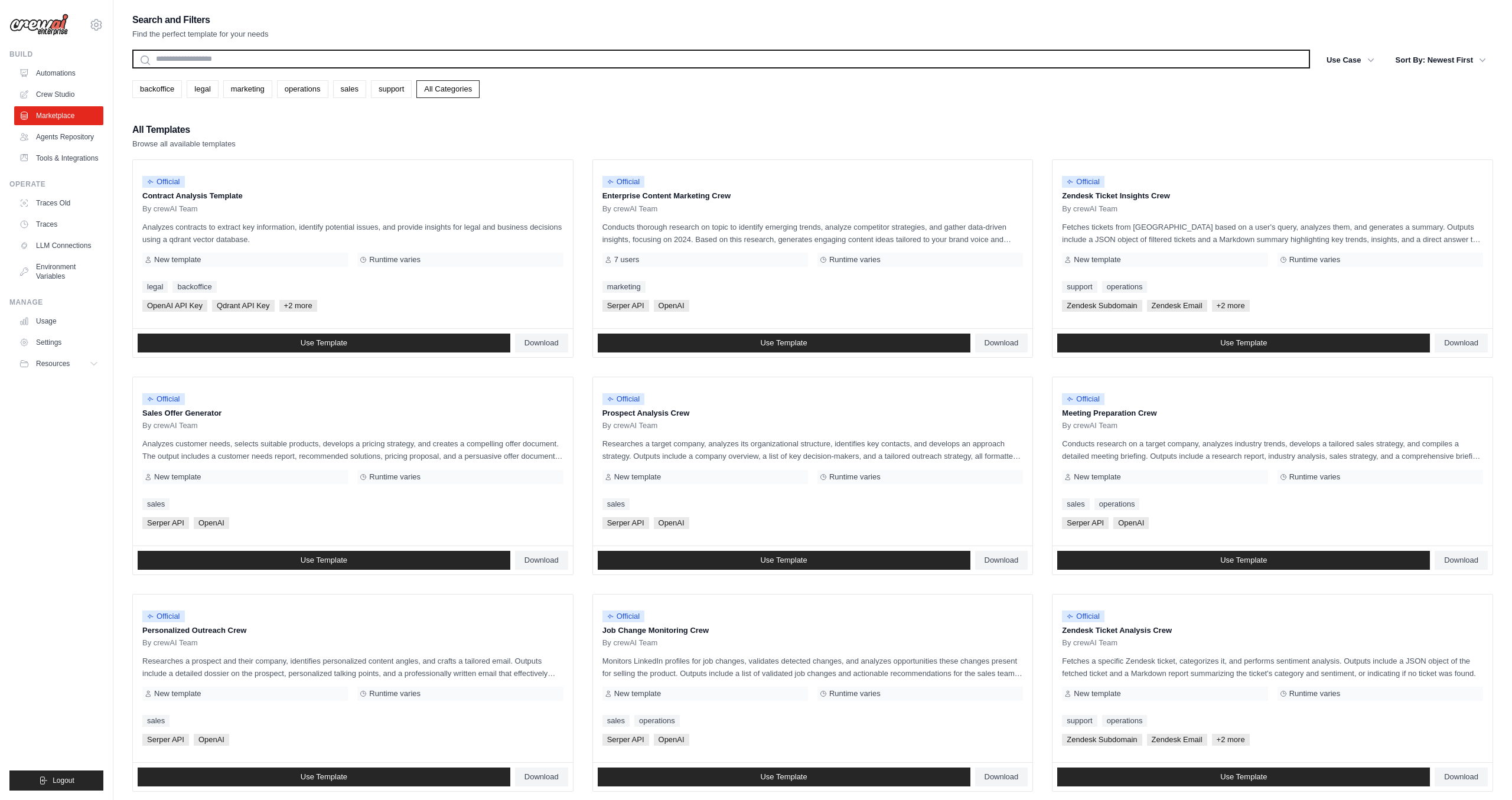
click at [235, 58] on input "text" at bounding box center [721, 59] width 1178 height 19
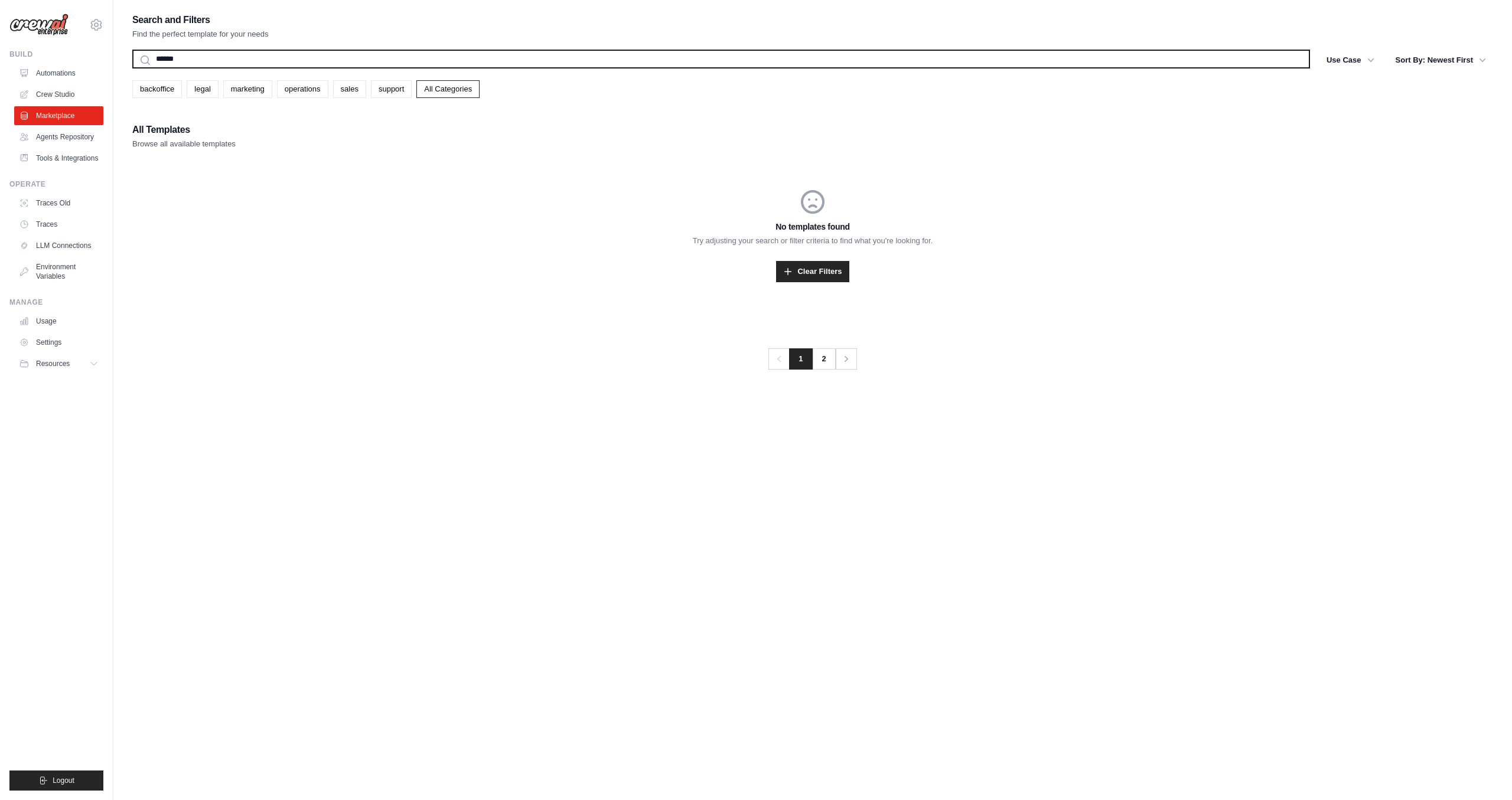
type input "******"
click at [132, 68] on button "Search" at bounding box center [132, 68] width 1 height 1
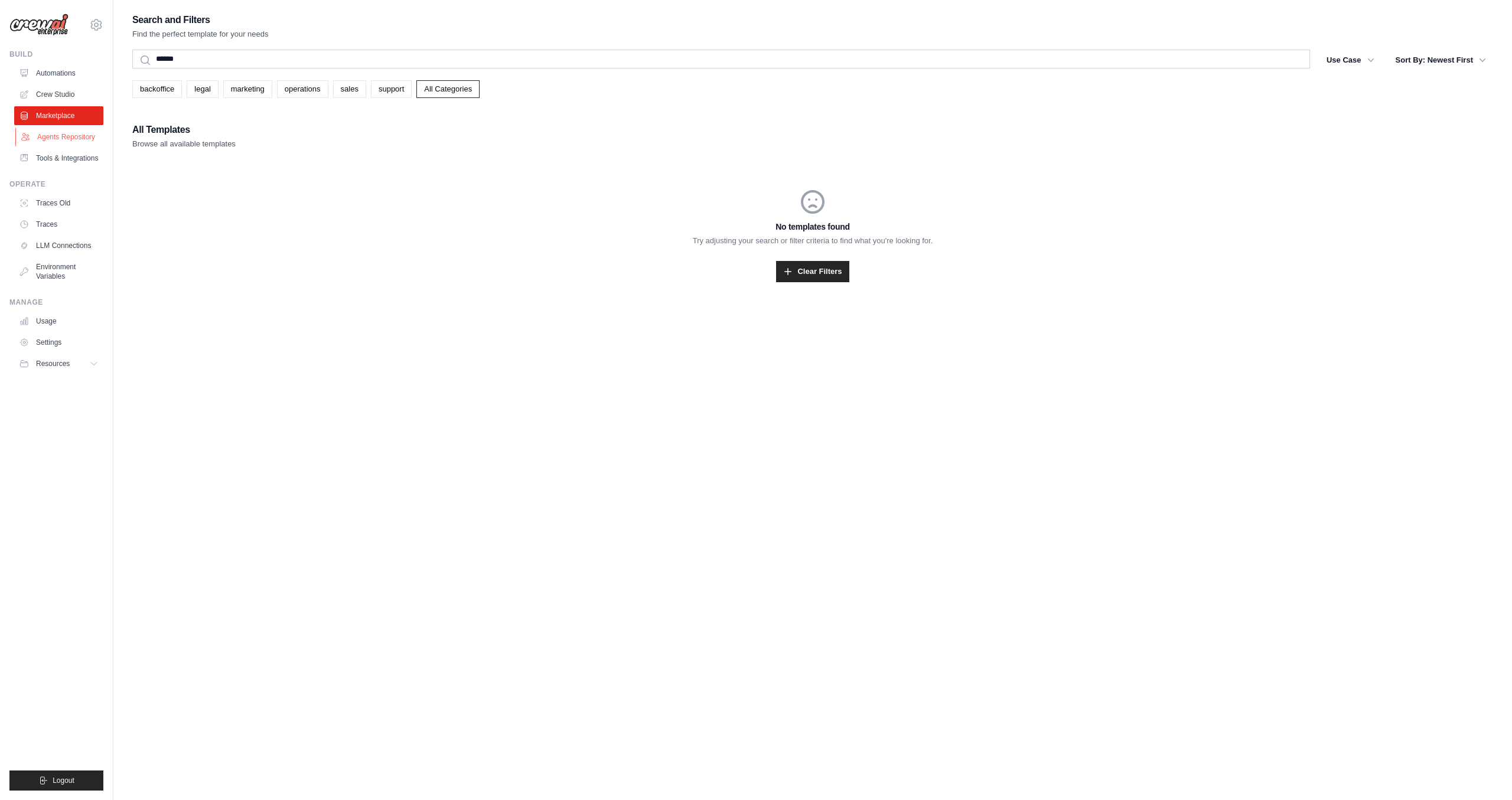
click at [76, 137] on link "Agents Repository" at bounding box center [59, 137] width 89 height 19
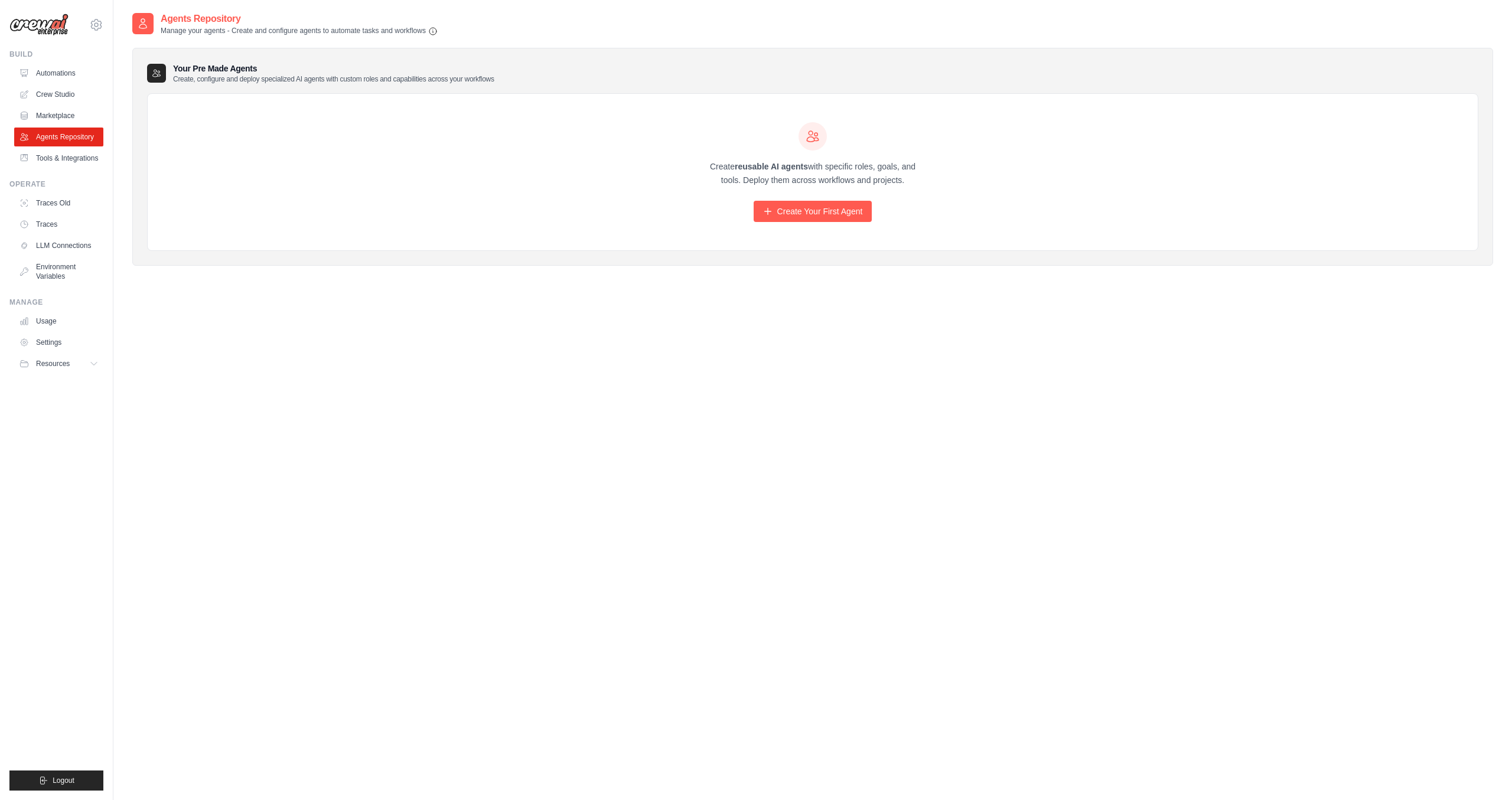
click at [252, 98] on div "Create reusable AI agents with specific roles, goals, and tools. Deploy them ac…" at bounding box center [813, 172] width 1330 height 157
click at [59, 140] on link "Agents Repository" at bounding box center [59, 137] width 89 height 19
click at [62, 154] on link "Tools & Integrations" at bounding box center [58, 158] width 89 height 19
